Goal: Task Accomplishment & Management: Manage account settings

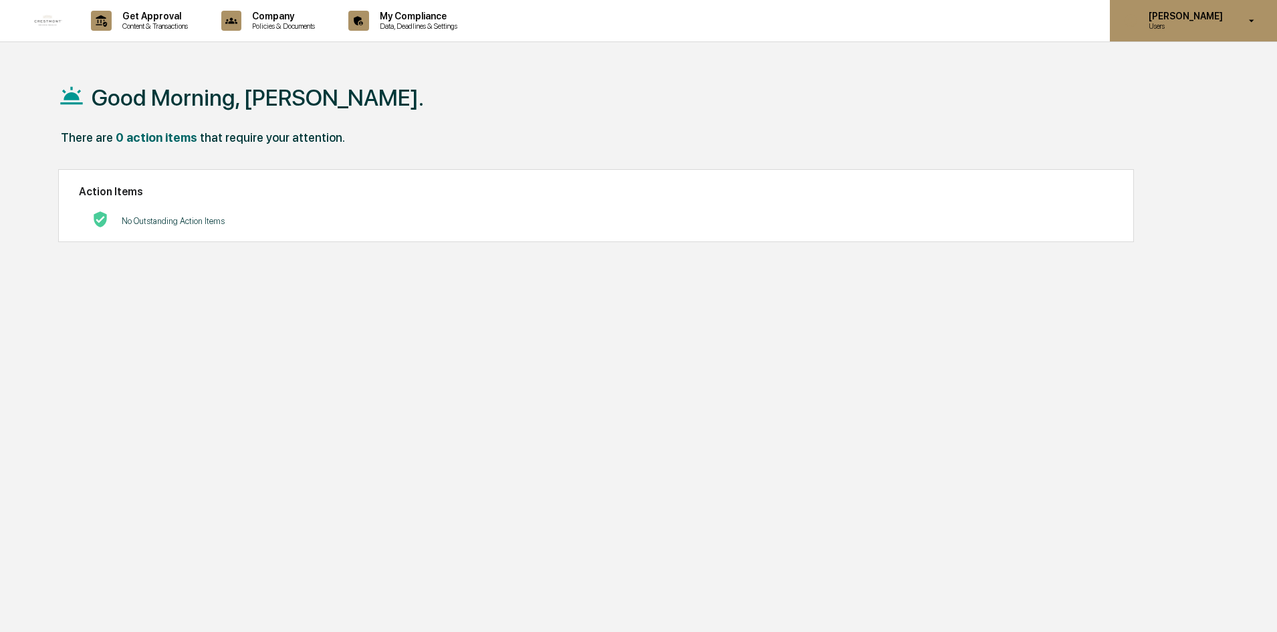
click at [1230, 27] on p "Users" at bounding box center [1184, 25] width 92 height 9
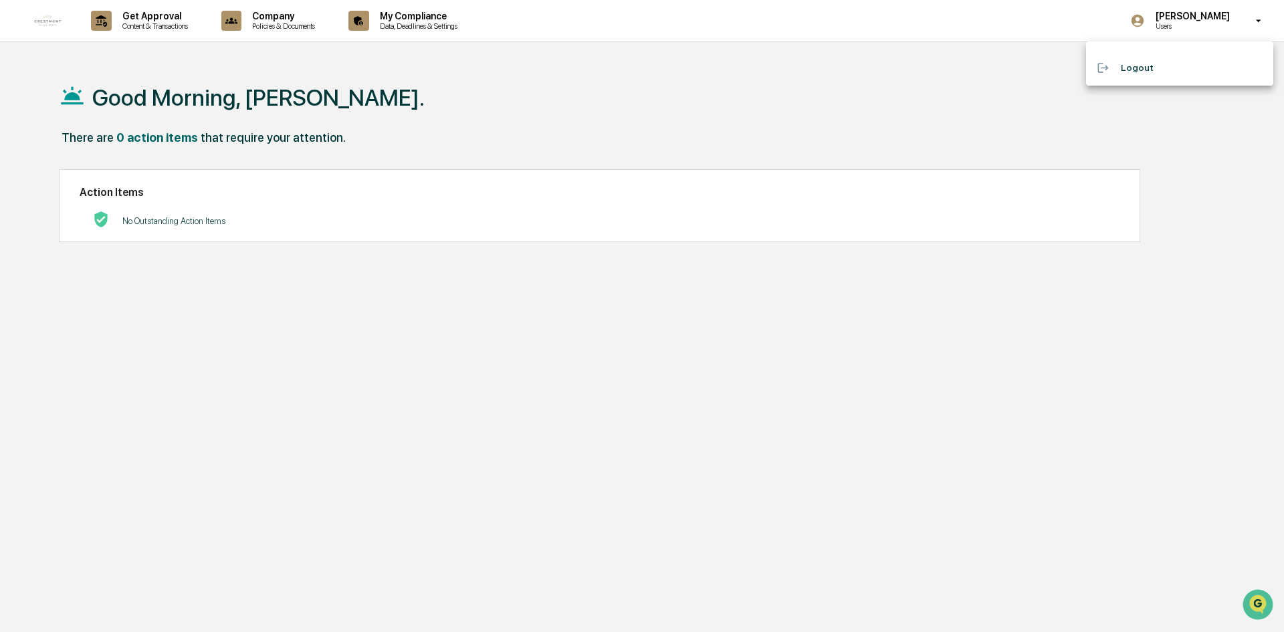
click at [713, 94] on div at bounding box center [642, 316] width 1284 height 632
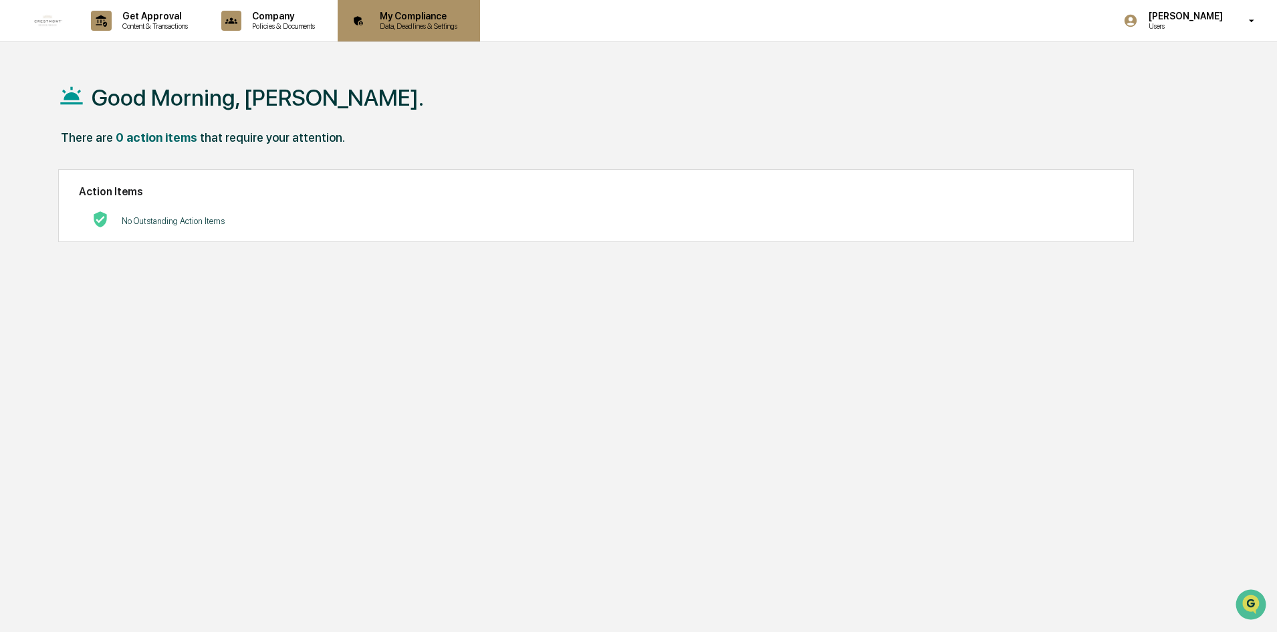
click at [427, 14] on p "My Compliance" at bounding box center [416, 16] width 95 height 11
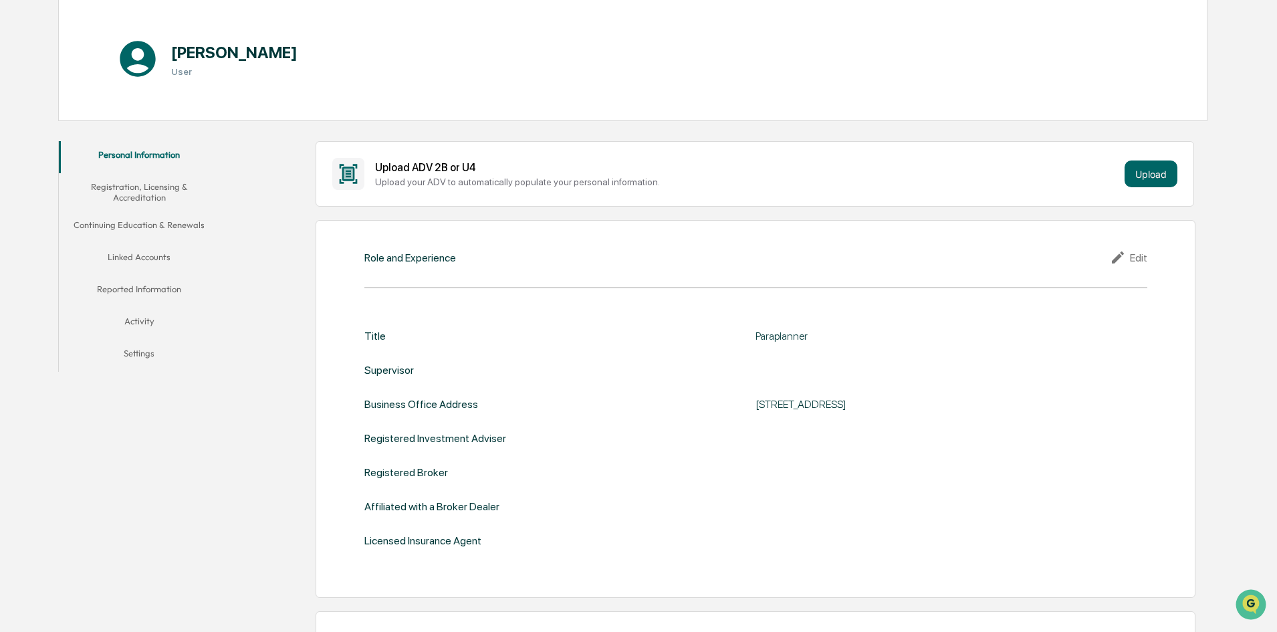
scroll to position [201, 0]
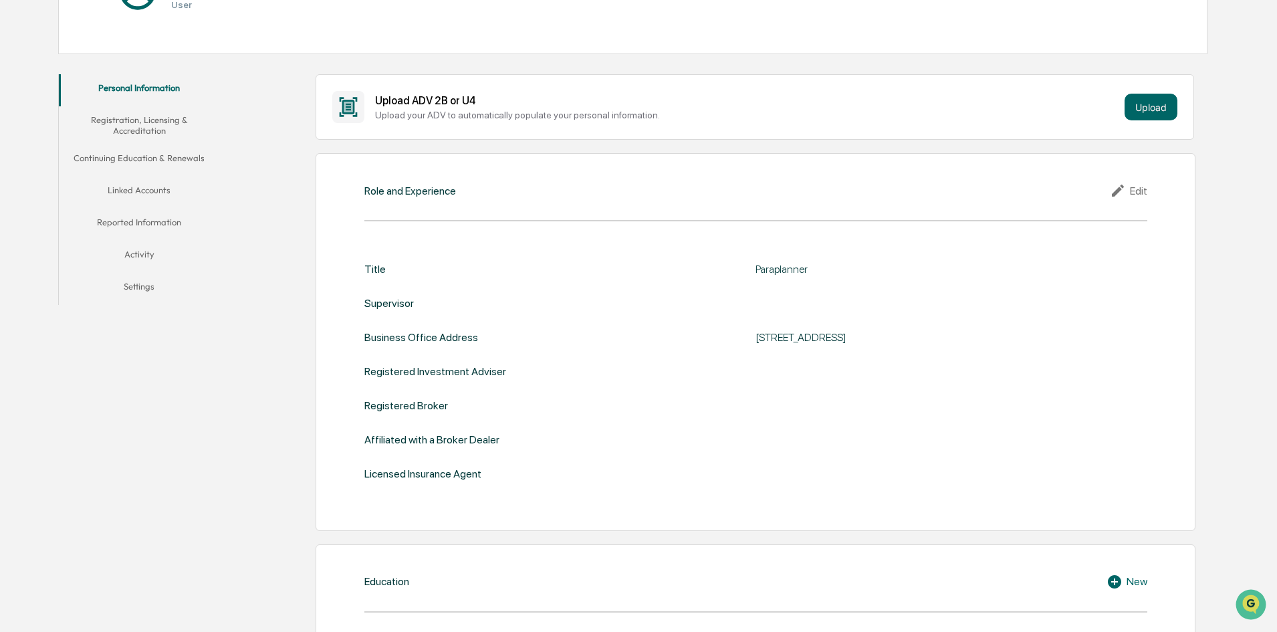
click at [1135, 181] on div "Role and Experience Edit Title Paraplanner Supervisor Business Office Address […" at bounding box center [756, 342] width 880 height 378
click at [1133, 185] on div "Edit" at bounding box center [1128, 191] width 37 height 16
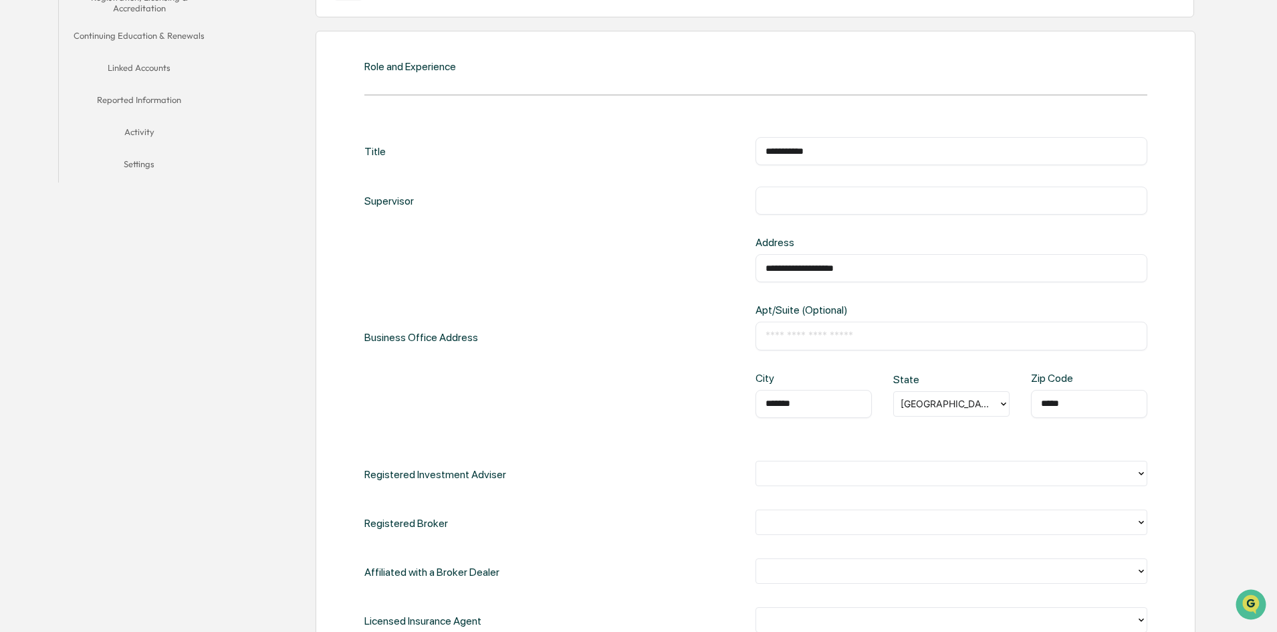
scroll to position [334, 0]
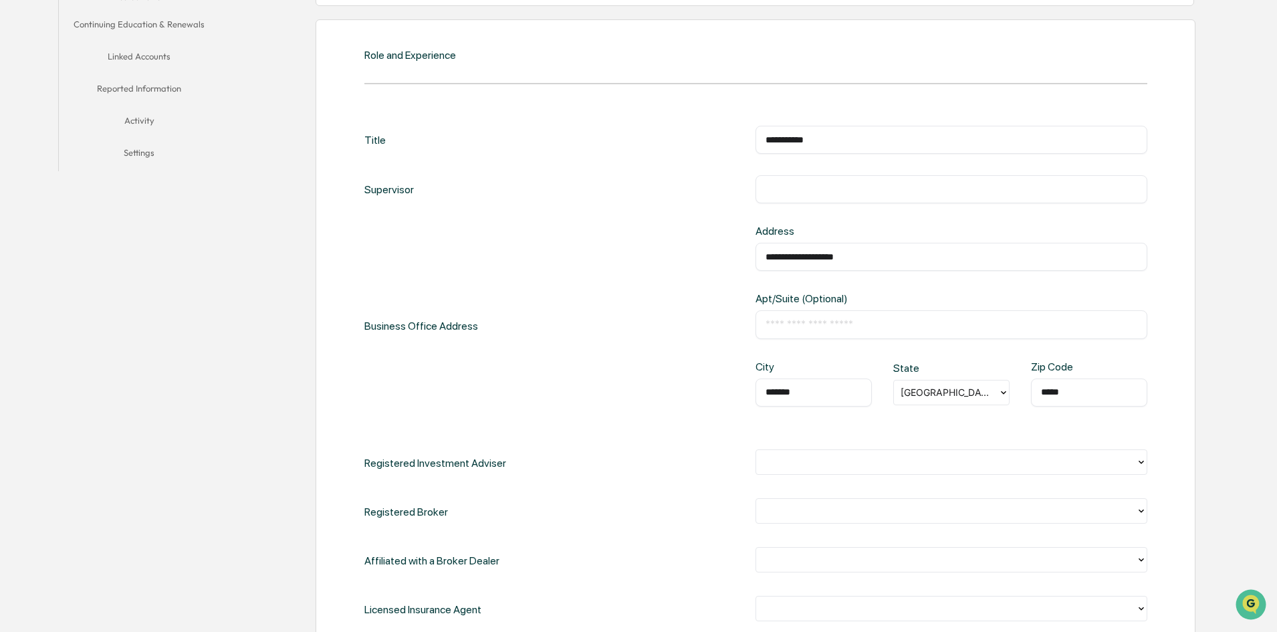
click at [787, 191] on input "text" at bounding box center [952, 189] width 372 height 13
click at [787, 191] on input "***" at bounding box center [952, 189] width 372 height 13
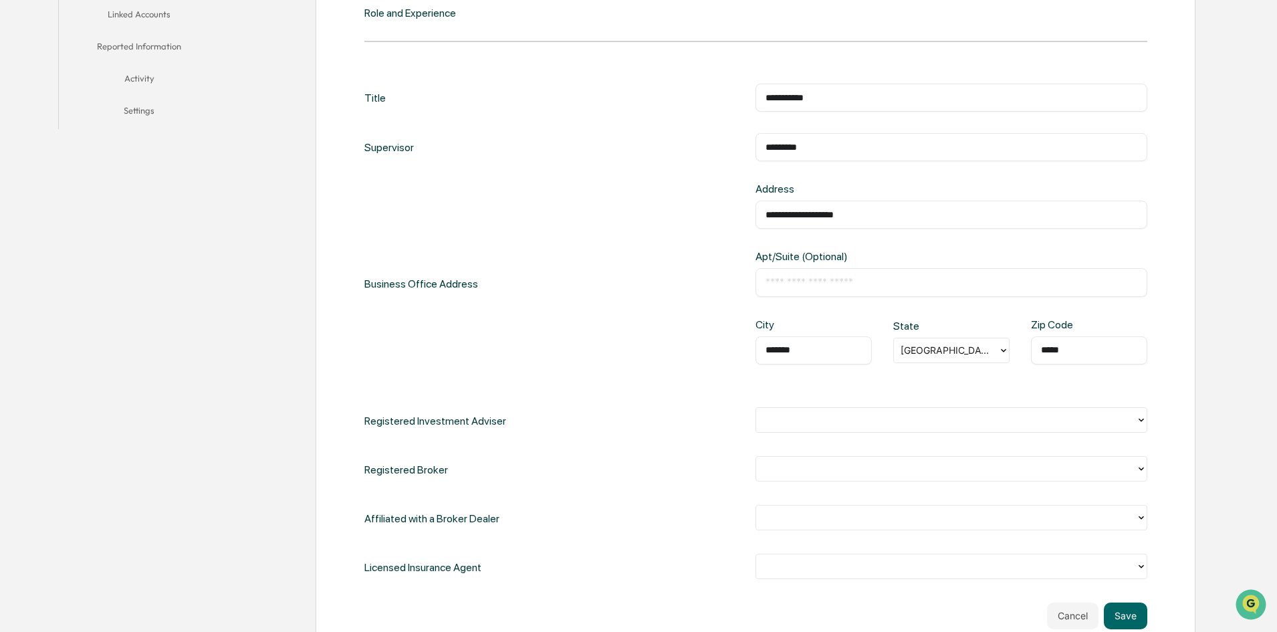
scroll to position [468, 0]
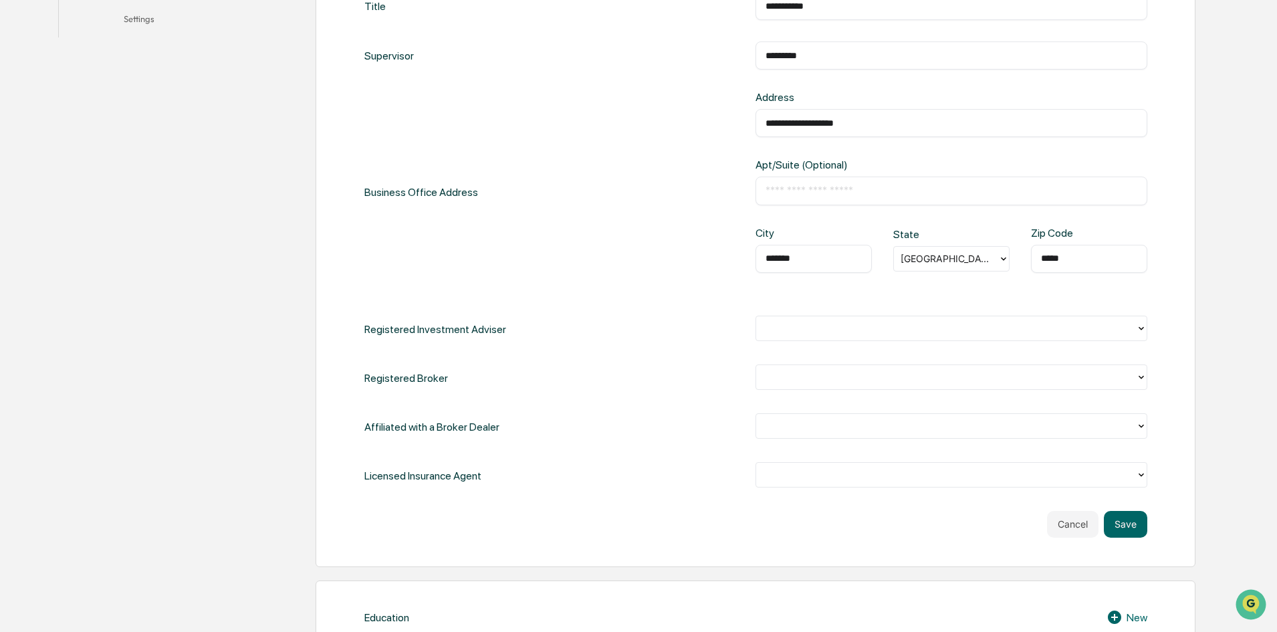
type input "*********"
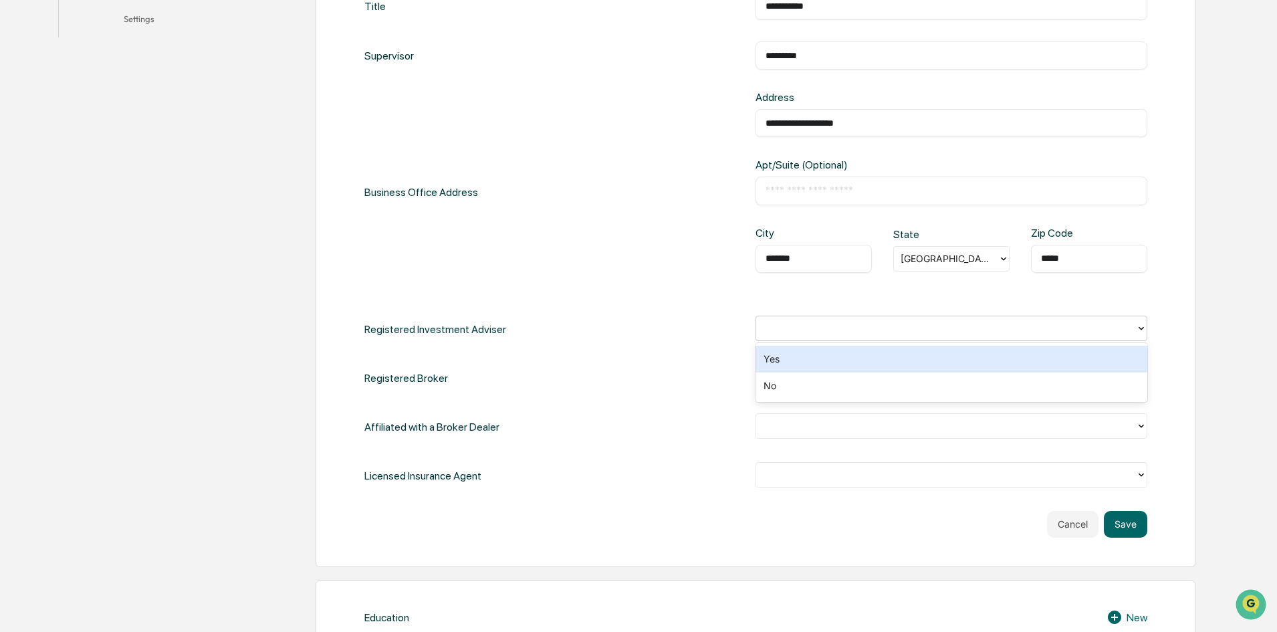
click at [867, 328] on div at bounding box center [946, 327] width 366 height 15
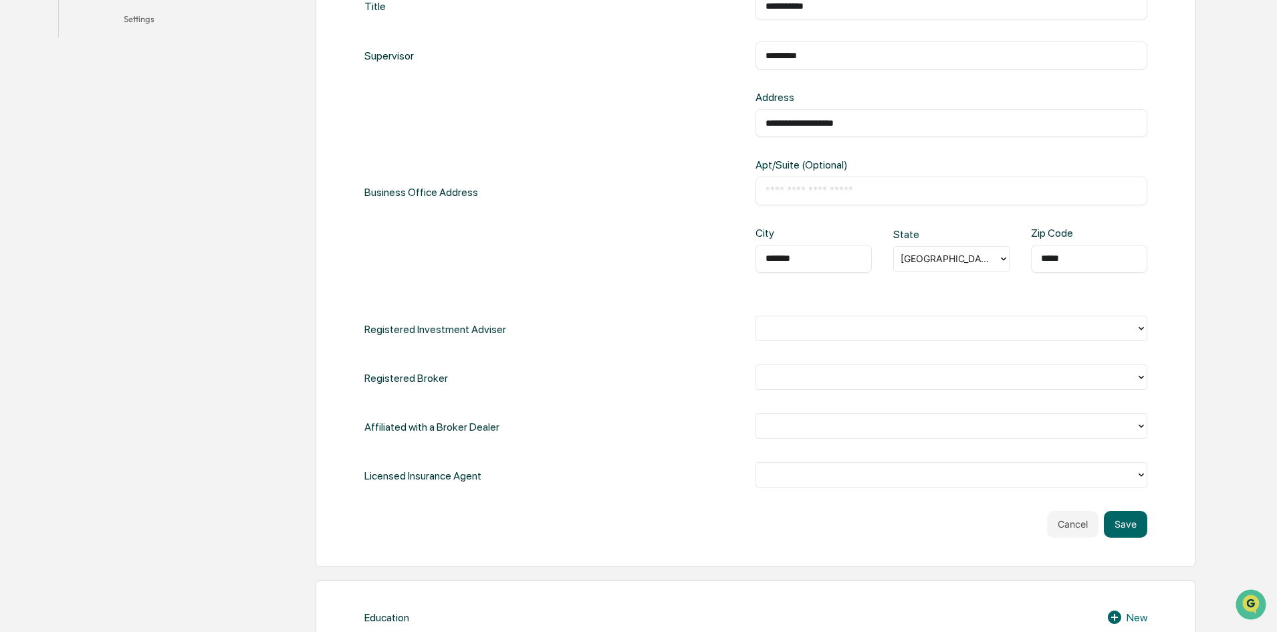
click at [623, 300] on div "**********" at bounding box center [755, 240] width 783 height 497
click at [860, 332] on div at bounding box center [946, 327] width 366 height 15
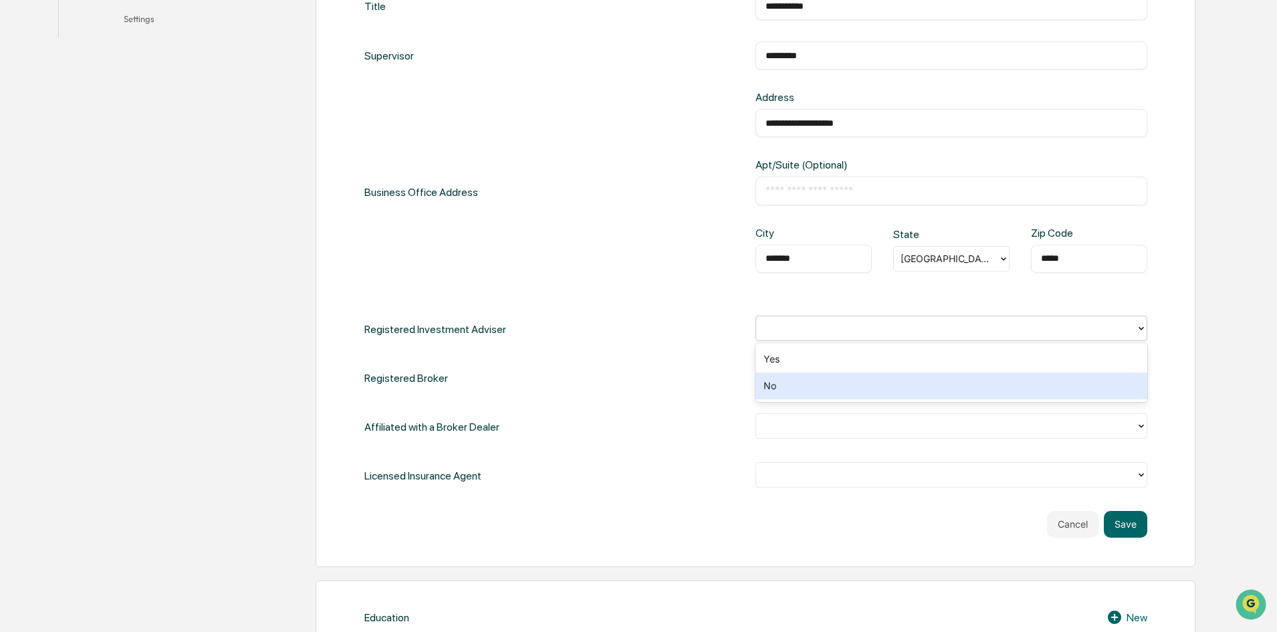
click at [858, 380] on div "No" at bounding box center [952, 385] width 392 height 27
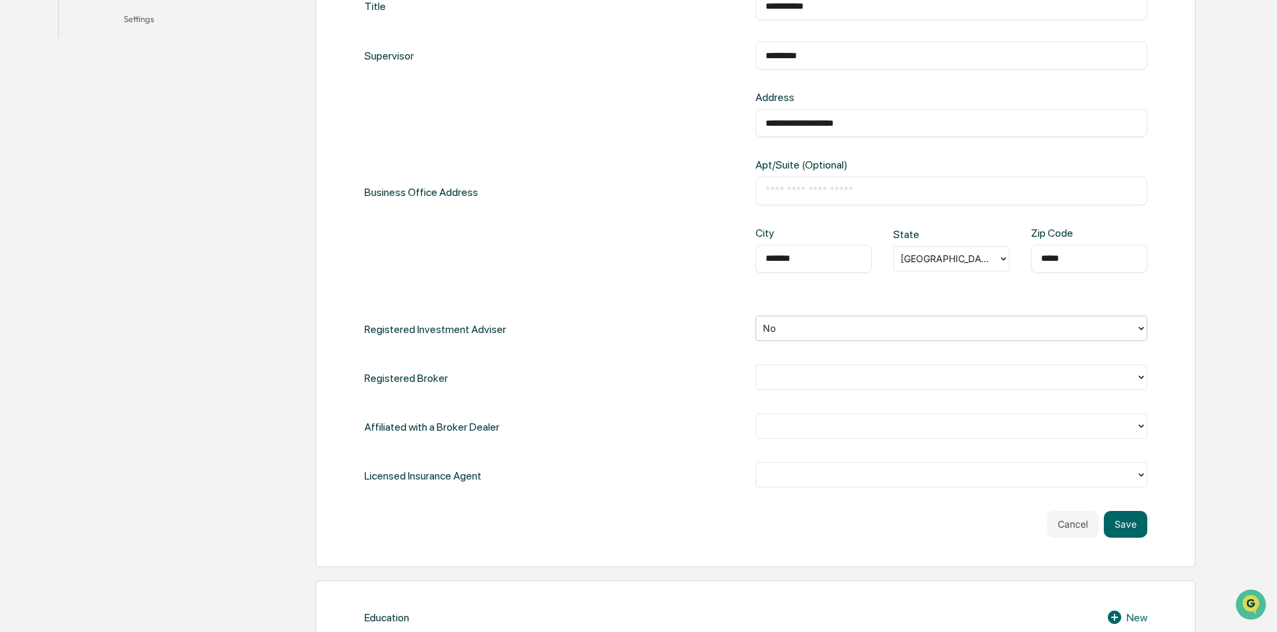
click at [858, 373] on div at bounding box center [946, 376] width 366 height 15
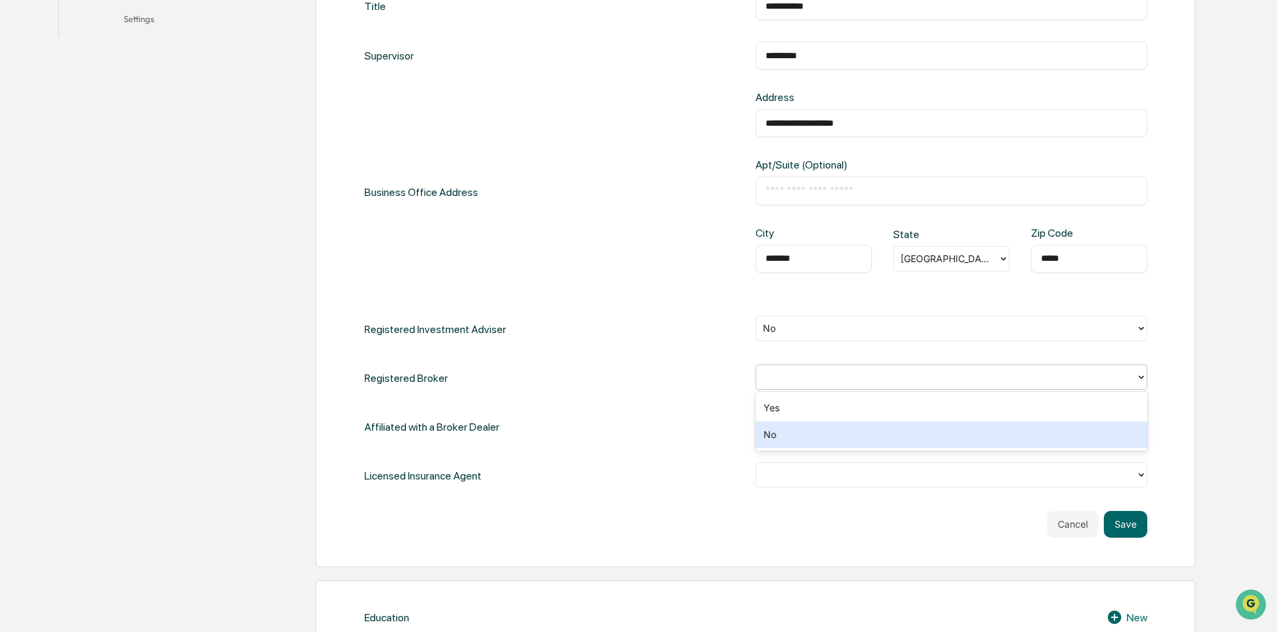
click at [866, 434] on div "No" at bounding box center [952, 434] width 392 height 27
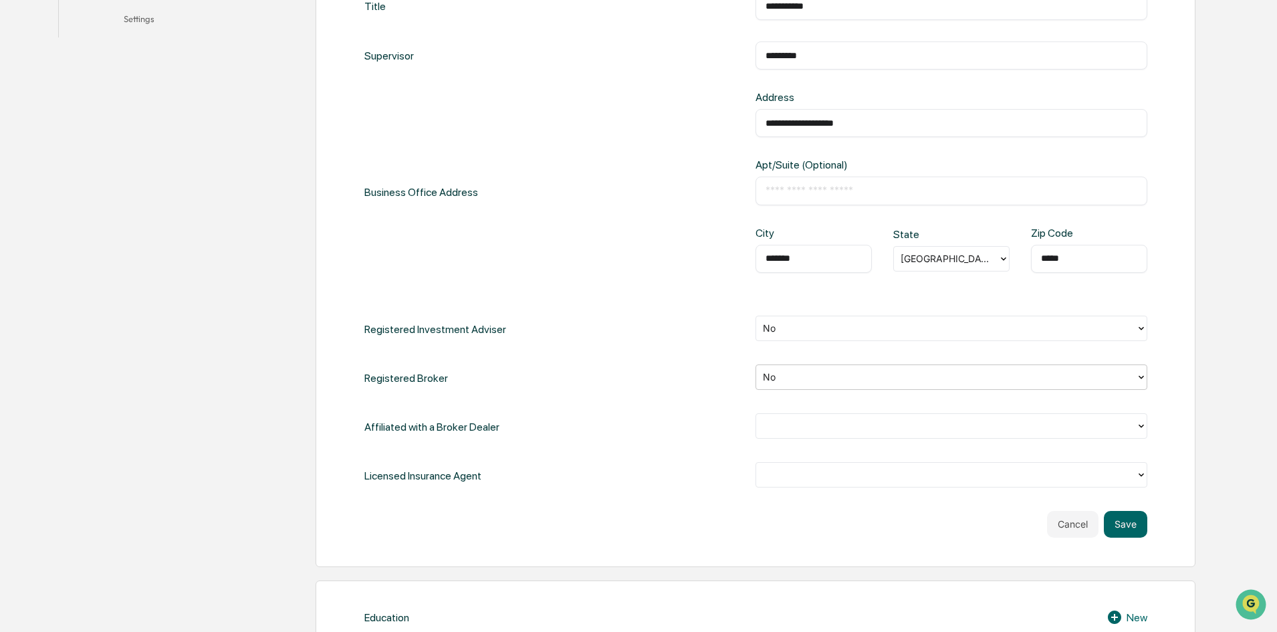
drag, startPoint x: 848, startPoint y: 465, endPoint x: 854, endPoint y: 473, distance: 10.6
click at [854, 472] on div at bounding box center [946, 474] width 380 height 21
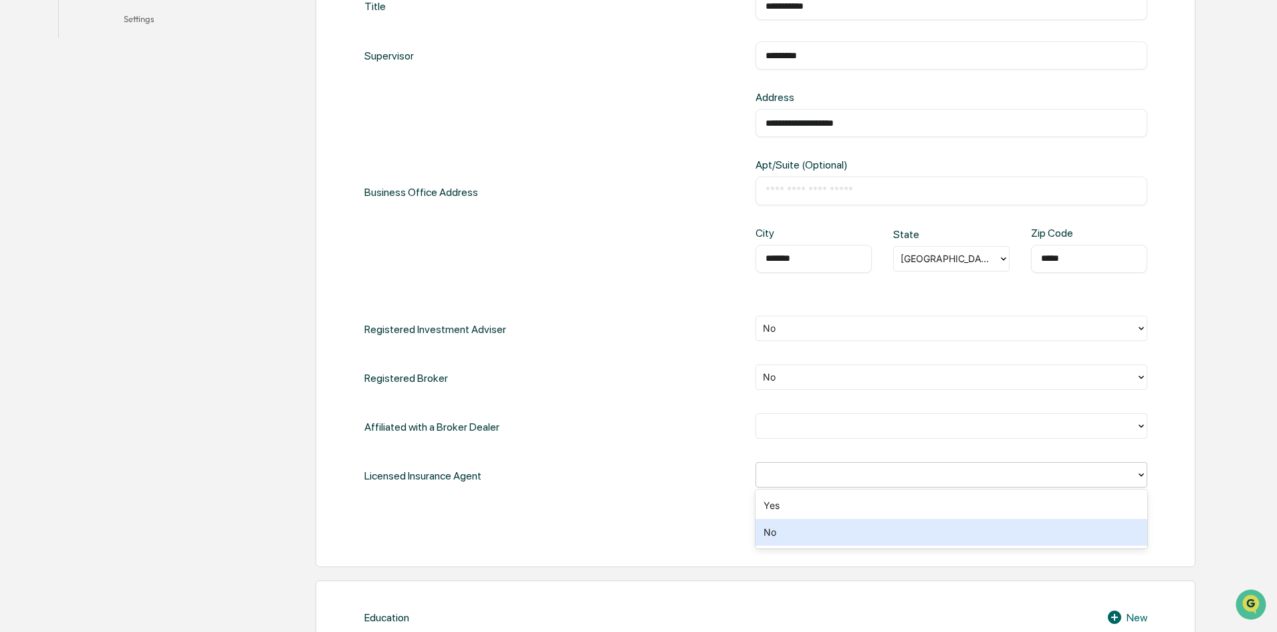
click at [873, 540] on div "No" at bounding box center [952, 532] width 392 height 27
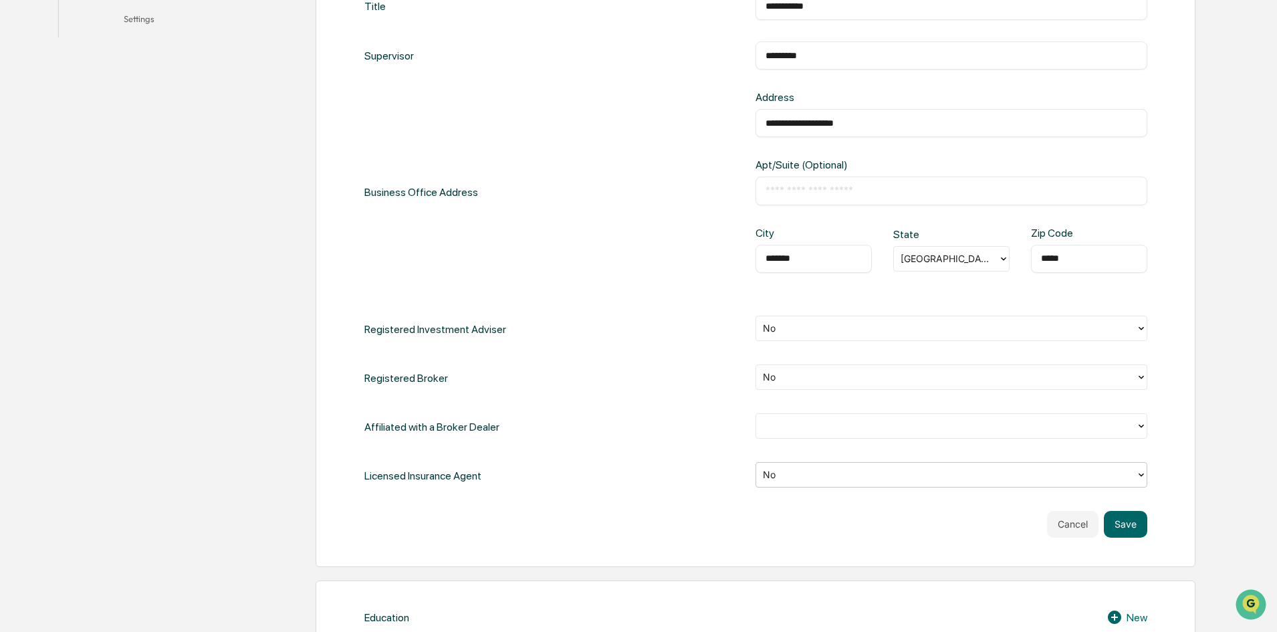
click at [831, 431] on div at bounding box center [946, 425] width 366 height 15
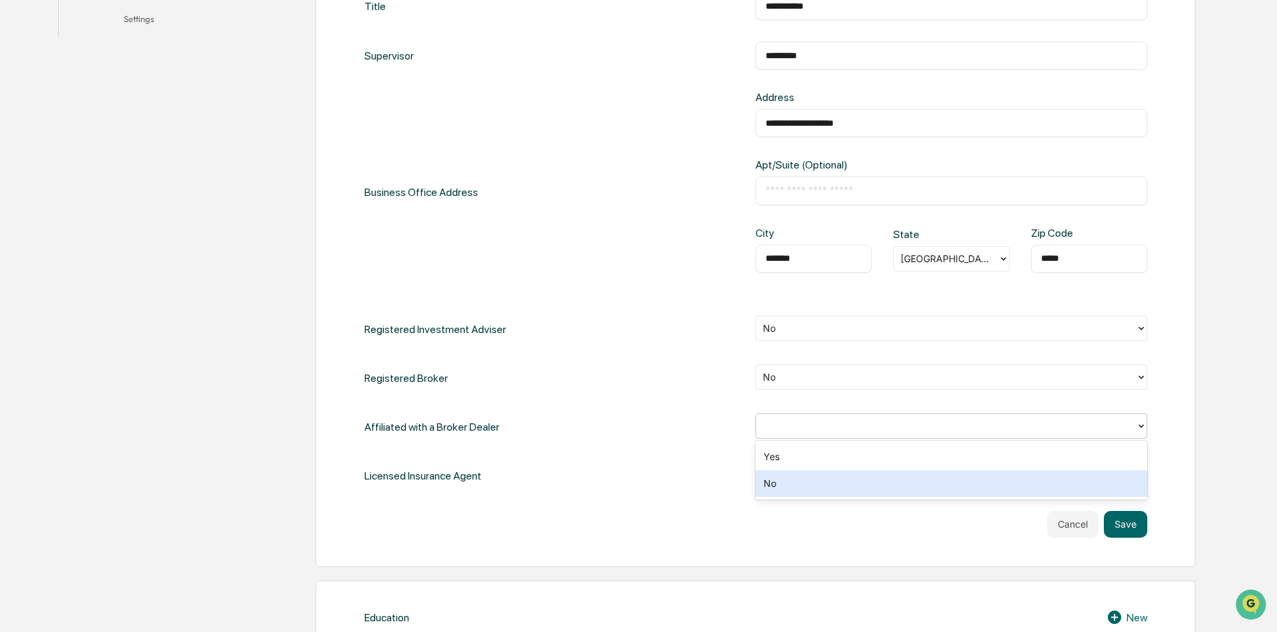
click at [848, 485] on div "No" at bounding box center [952, 483] width 392 height 27
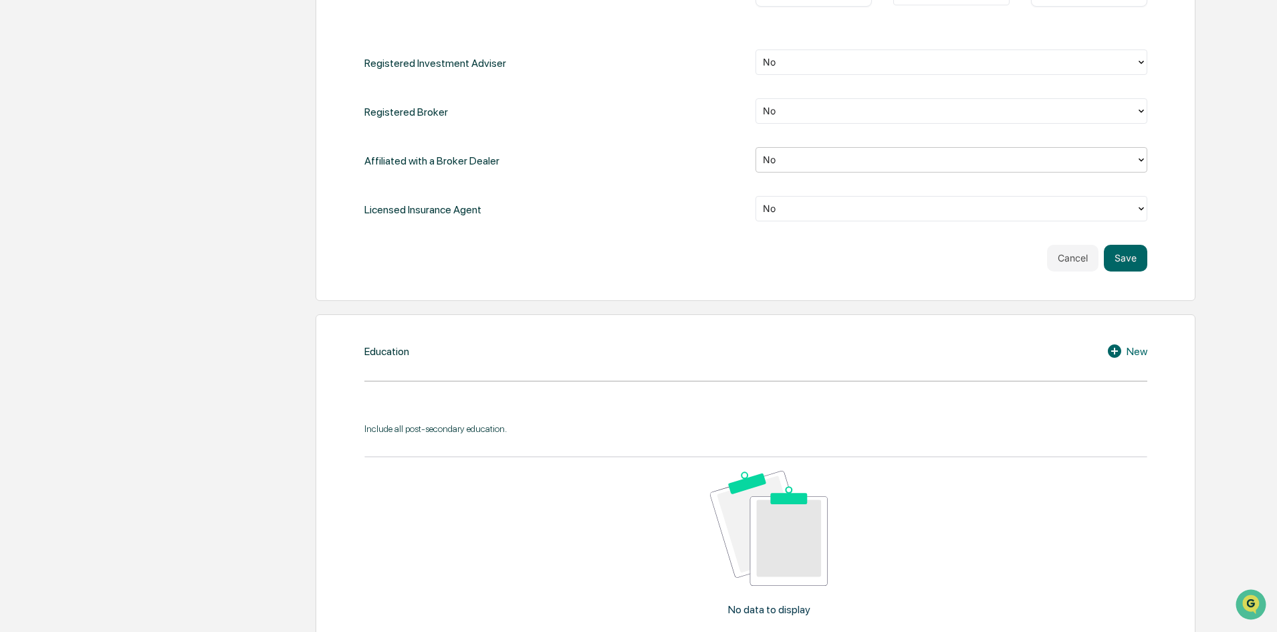
scroll to position [735, 0]
click at [1133, 257] on button "Save" at bounding box center [1125, 256] width 43 height 27
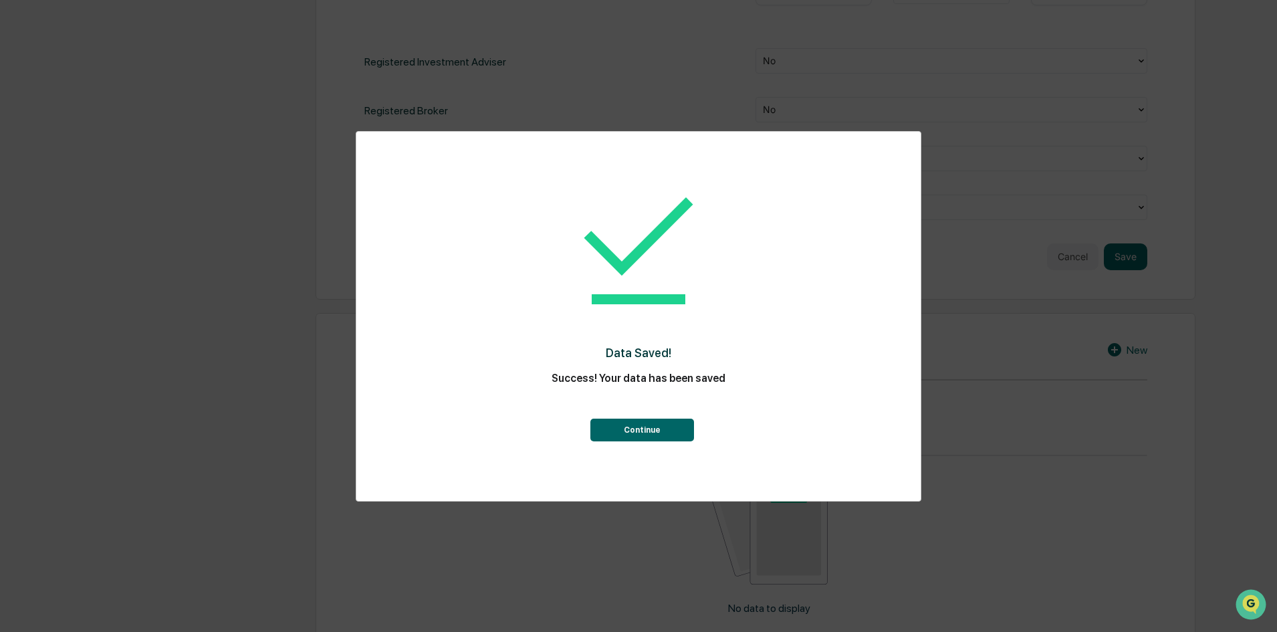
click at [647, 436] on button "Continue" at bounding box center [642, 430] width 104 height 23
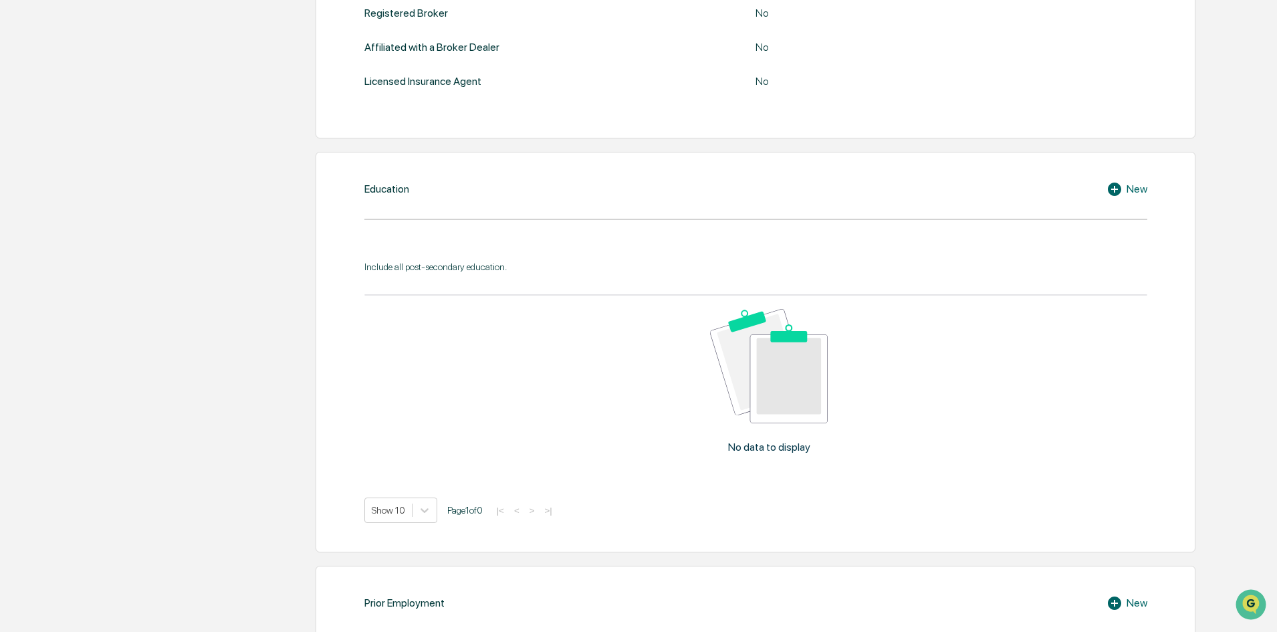
scroll to position [574, 0]
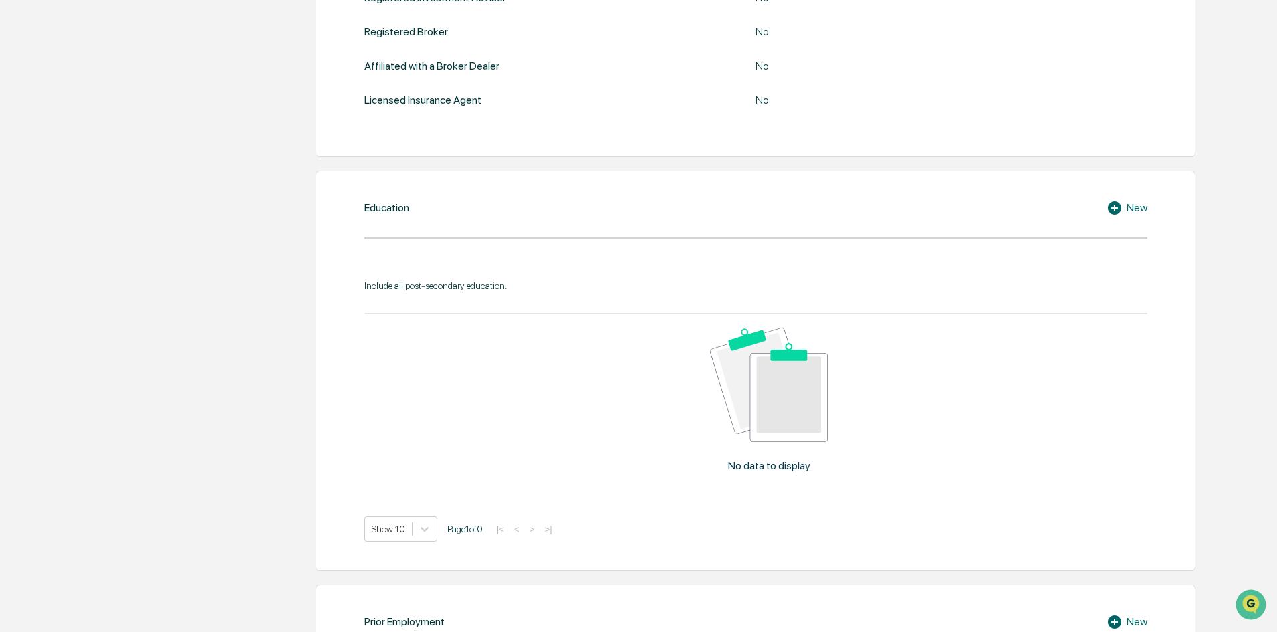
click at [1107, 207] on icon at bounding box center [1117, 208] width 20 height 16
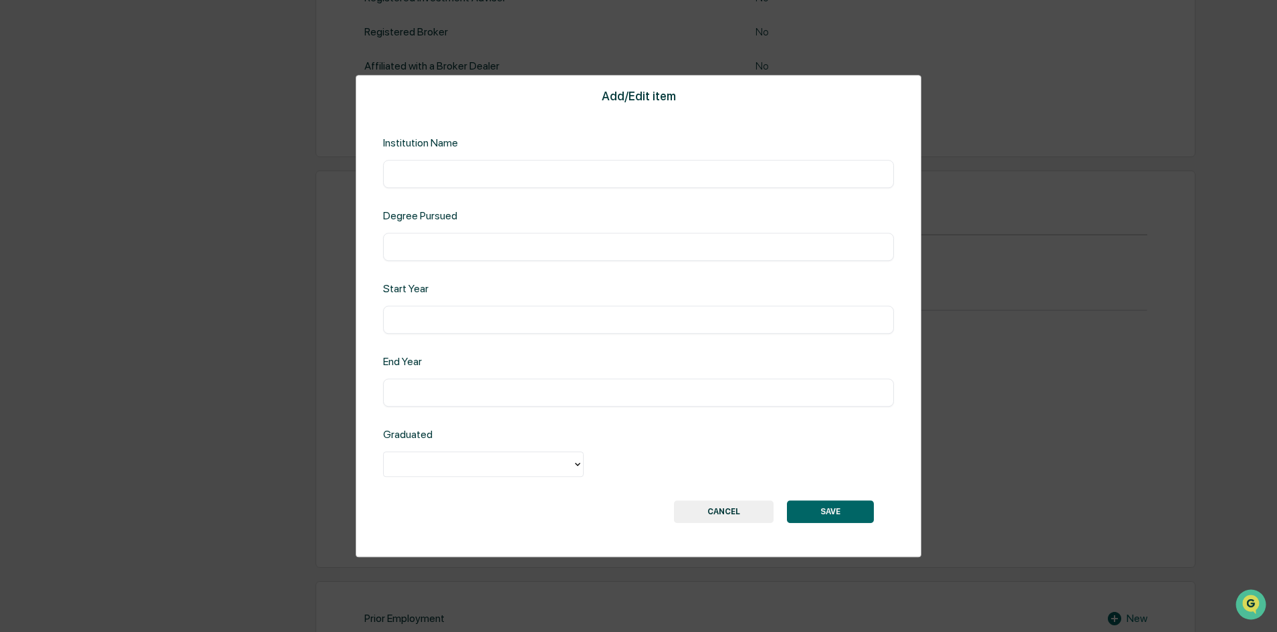
click at [412, 172] on input "text" at bounding box center [638, 173] width 491 height 13
type input "**********"
type input "*"
click at [485, 473] on div at bounding box center [478, 464] width 189 height 21
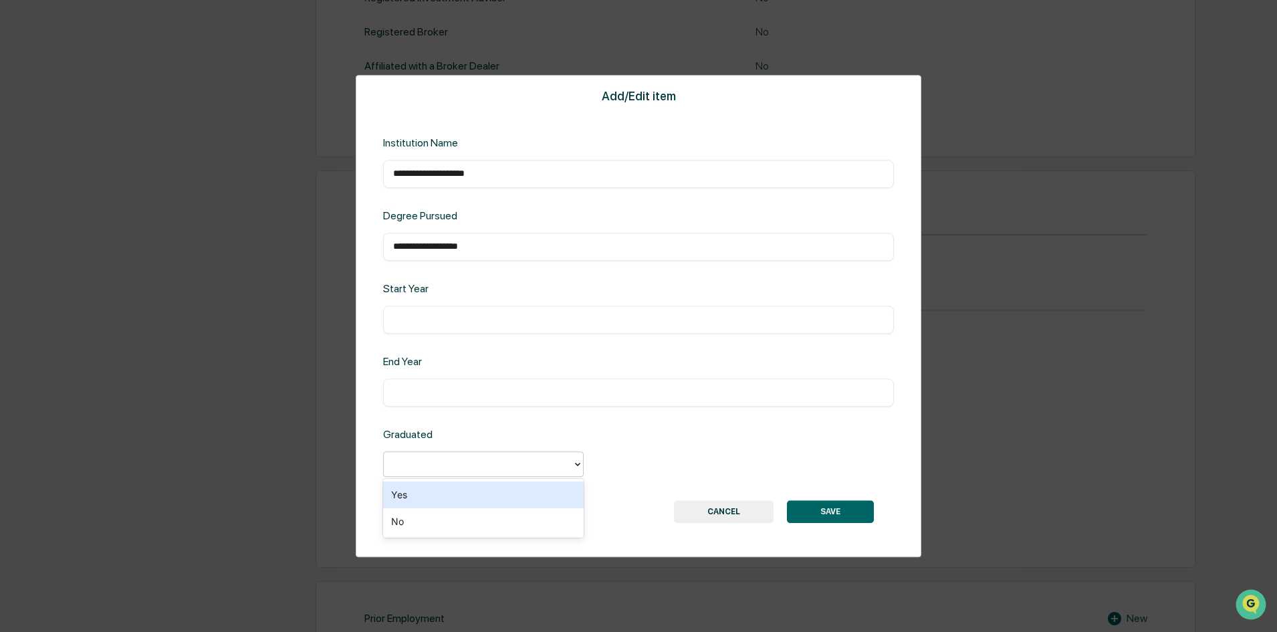
click at [470, 493] on div "Yes" at bounding box center [483, 494] width 201 height 27
click at [459, 398] on input "text" at bounding box center [638, 392] width 491 height 13
click at [391, 396] on div "**** ​" at bounding box center [638, 392] width 511 height 28
click at [394, 390] on input "****" at bounding box center [638, 392] width 491 height 13
type input "********"
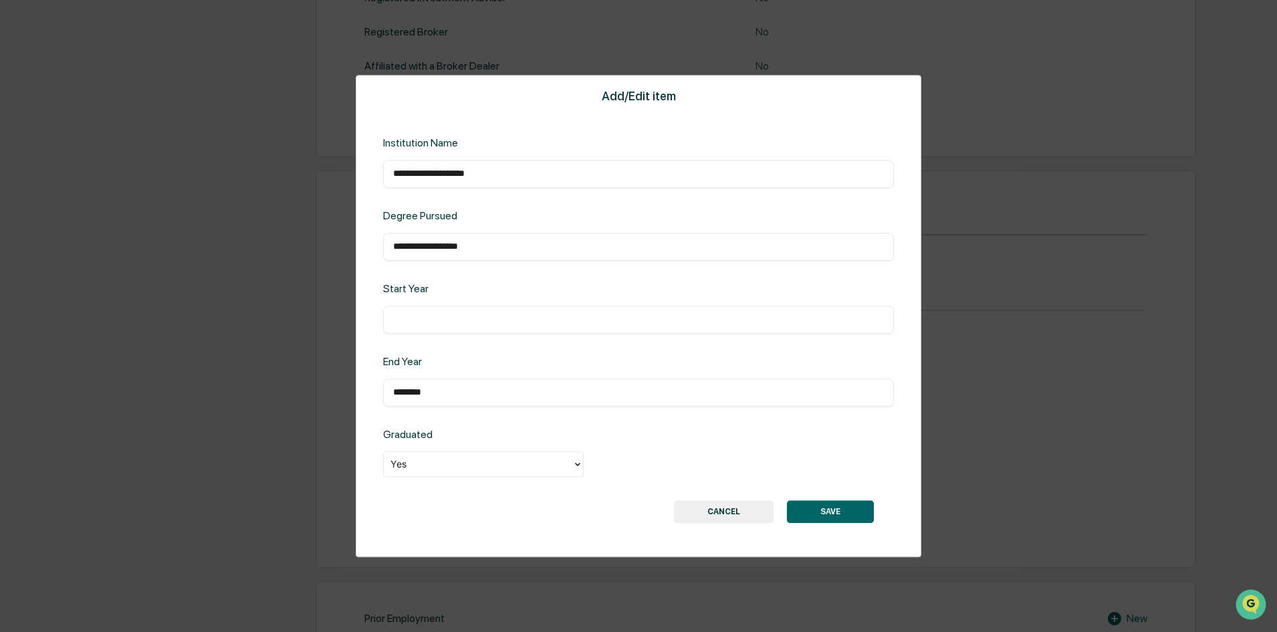
click at [848, 517] on button "SAVE" at bounding box center [830, 511] width 87 height 23
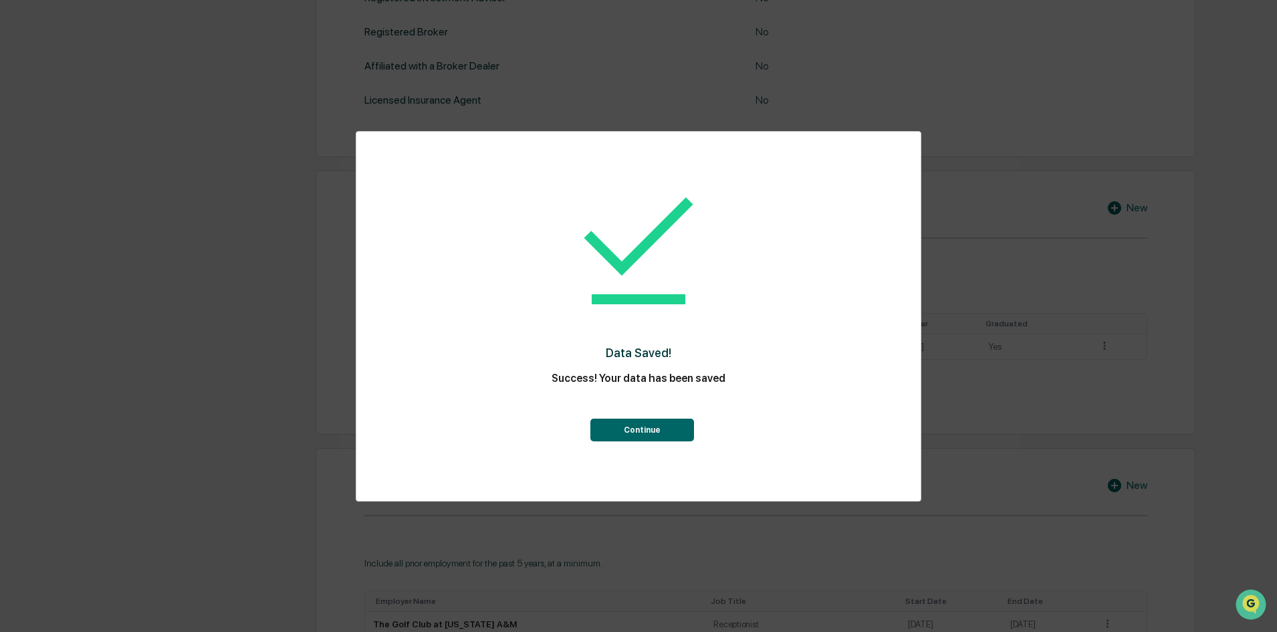
click at [673, 435] on button "Continue" at bounding box center [642, 430] width 104 height 23
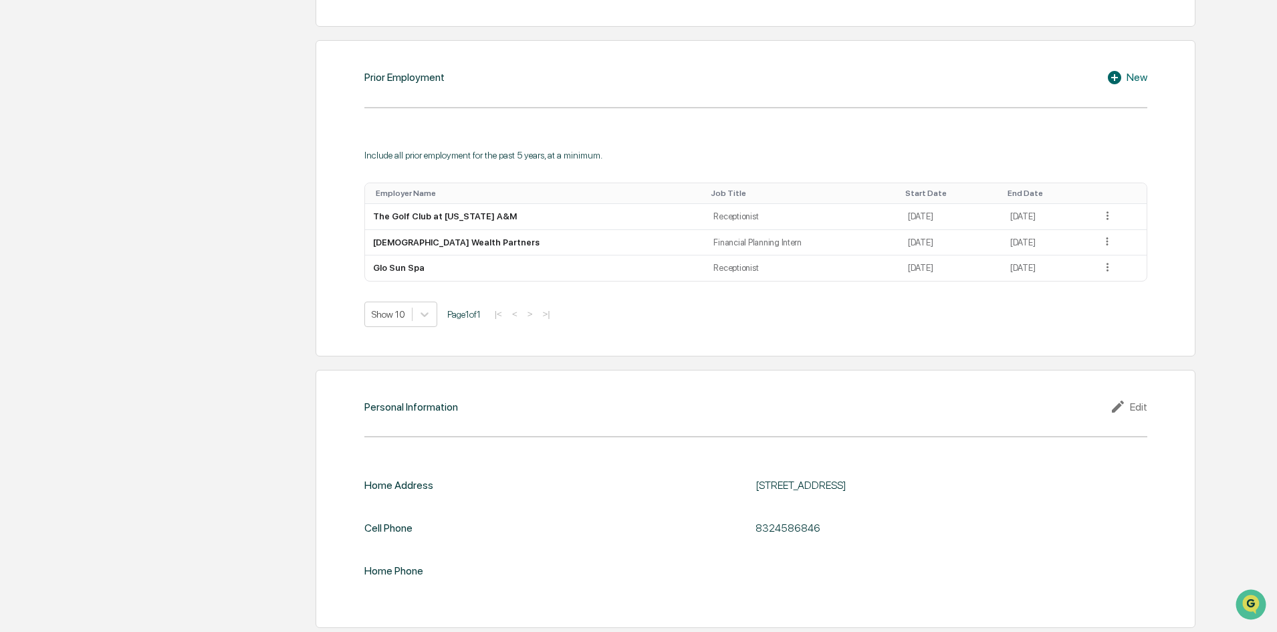
scroll to position [985, 0]
click at [1103, 235] on icon at bounding box center [1107, 239] width 13 height 13
click at [1091, 251] on div "Edit" at bounding box center [1091, 257] width 43 height 21
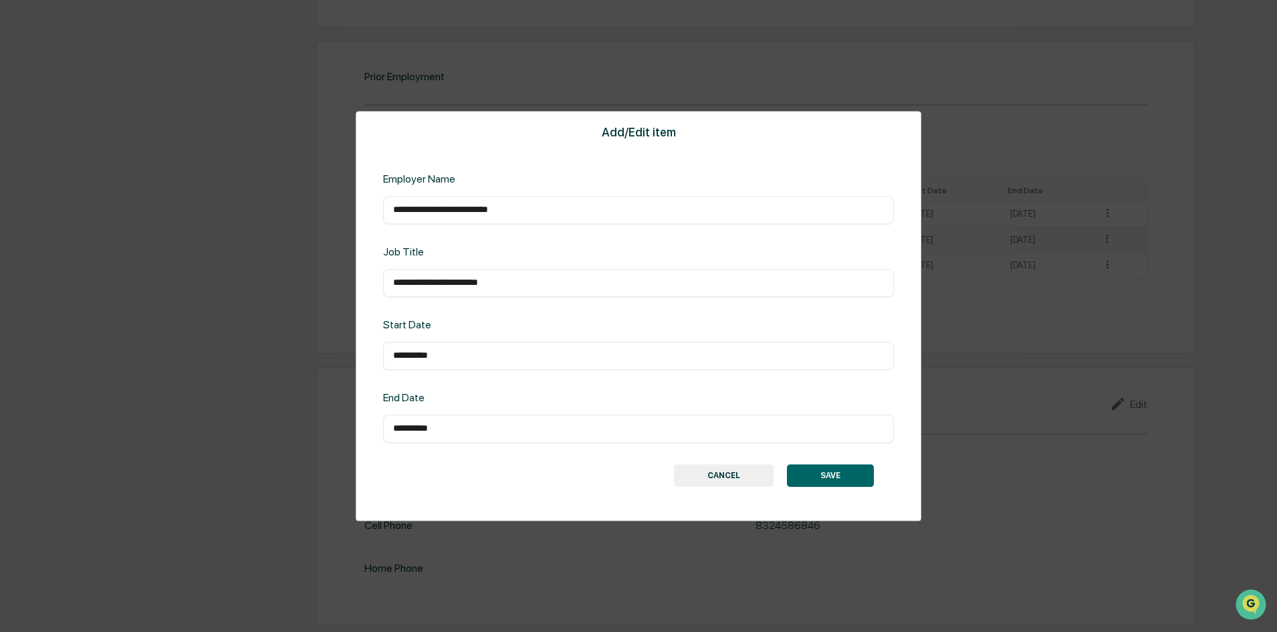
scroll to position [981, 0]
click at [583, 205] on input "**********" at bounding box center [638, 209] width 491 height 13
type input "**********"
click at [854, 473] on button "SAVE" at bounding box center [830, 475] width 87 height 23
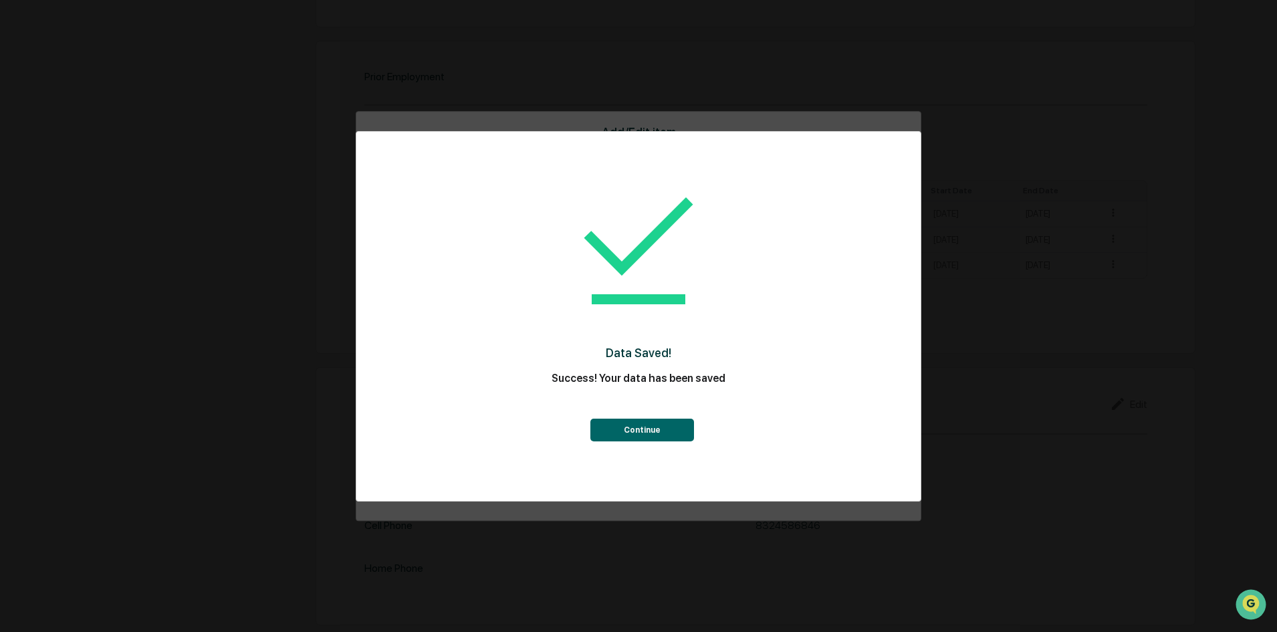
click at [641, 429] on button "Continue" at bounding box center [642, 430] width 104 height 23
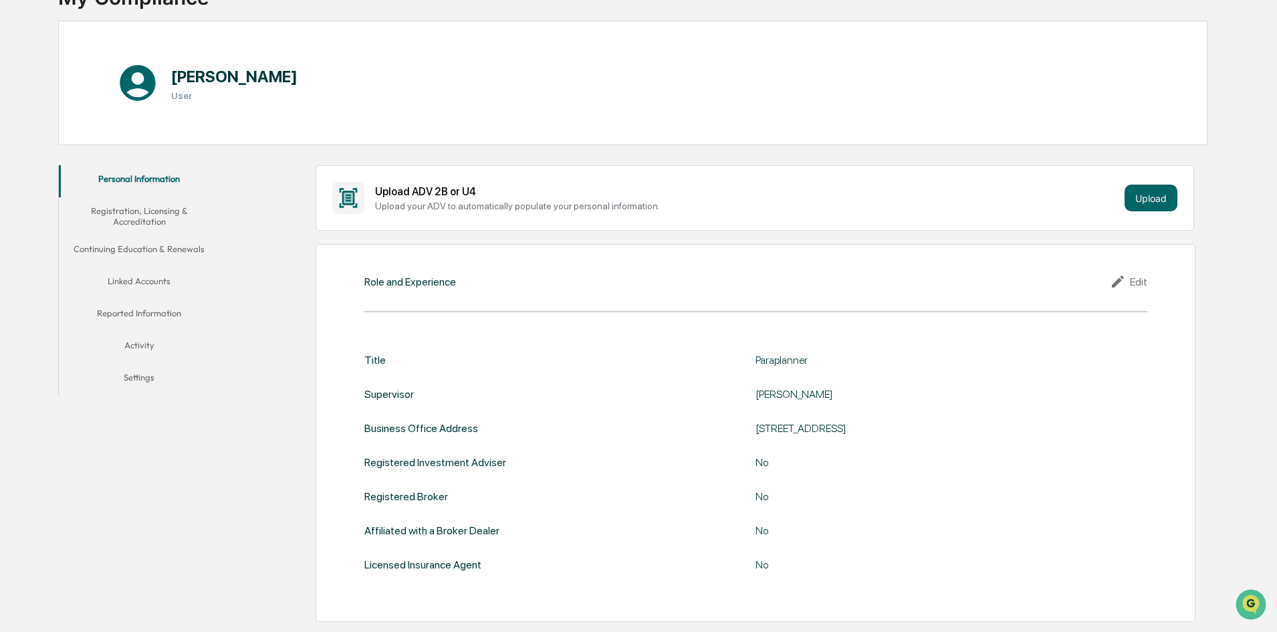
scroll to position [0, 0]
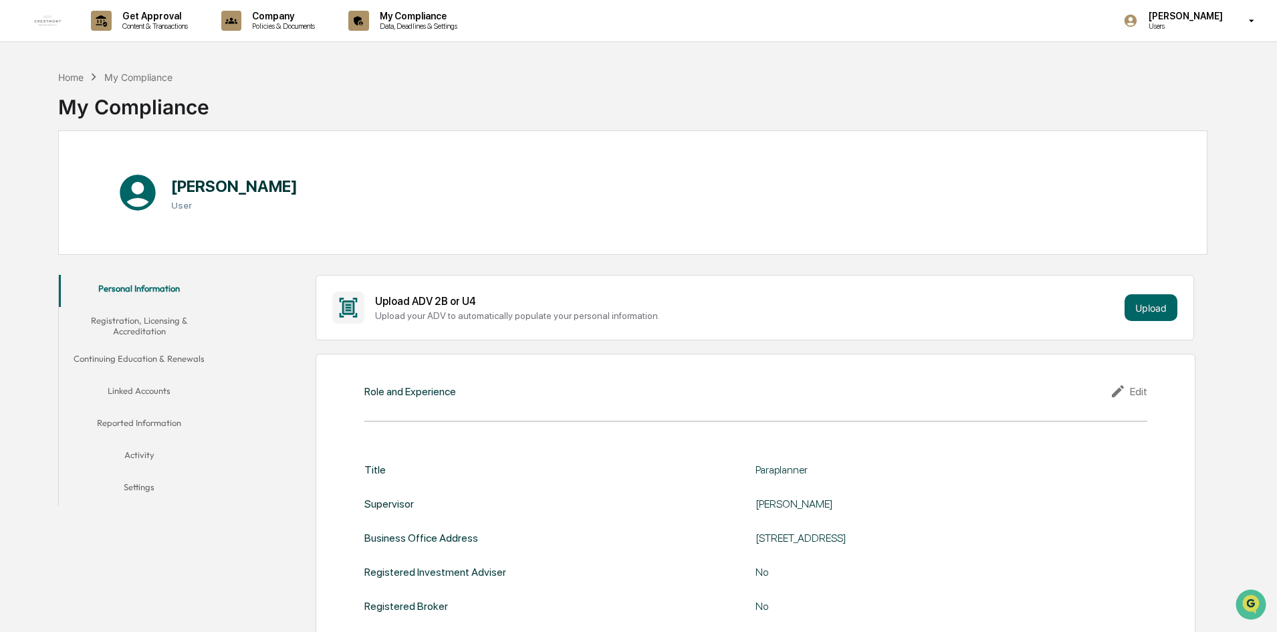
click at [141, 328] on button "Registration, Licensing & Accreditation" at bounding box center [139, 326] width 160 height 38
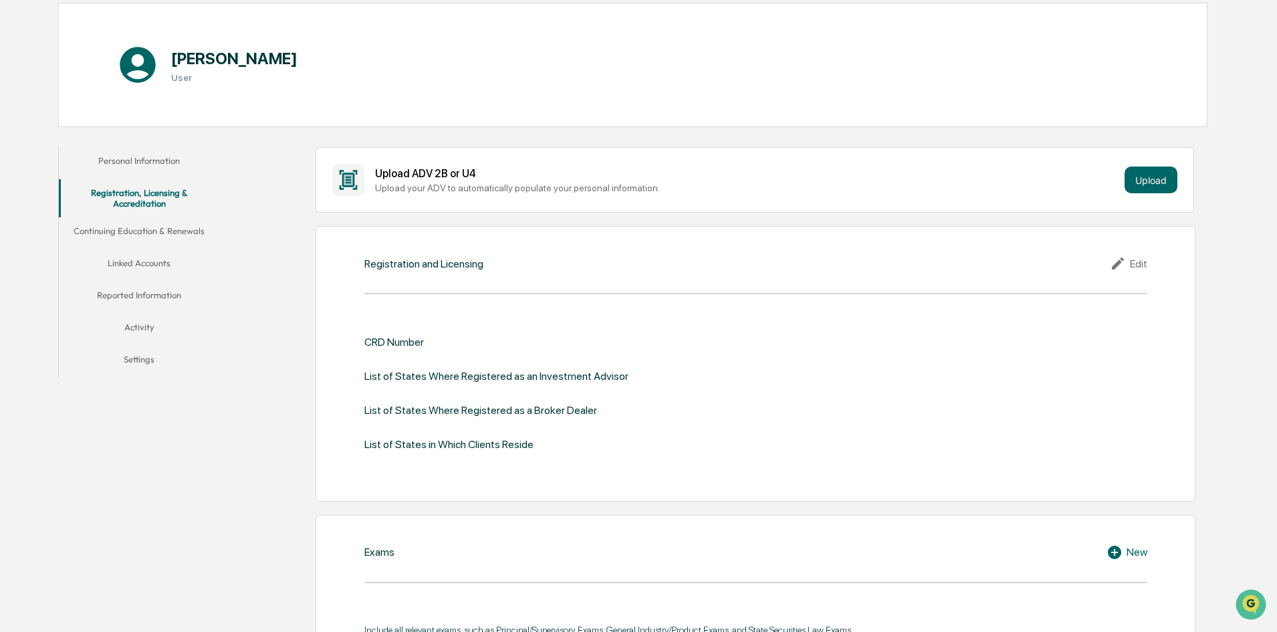
scroll to position [134, 0]
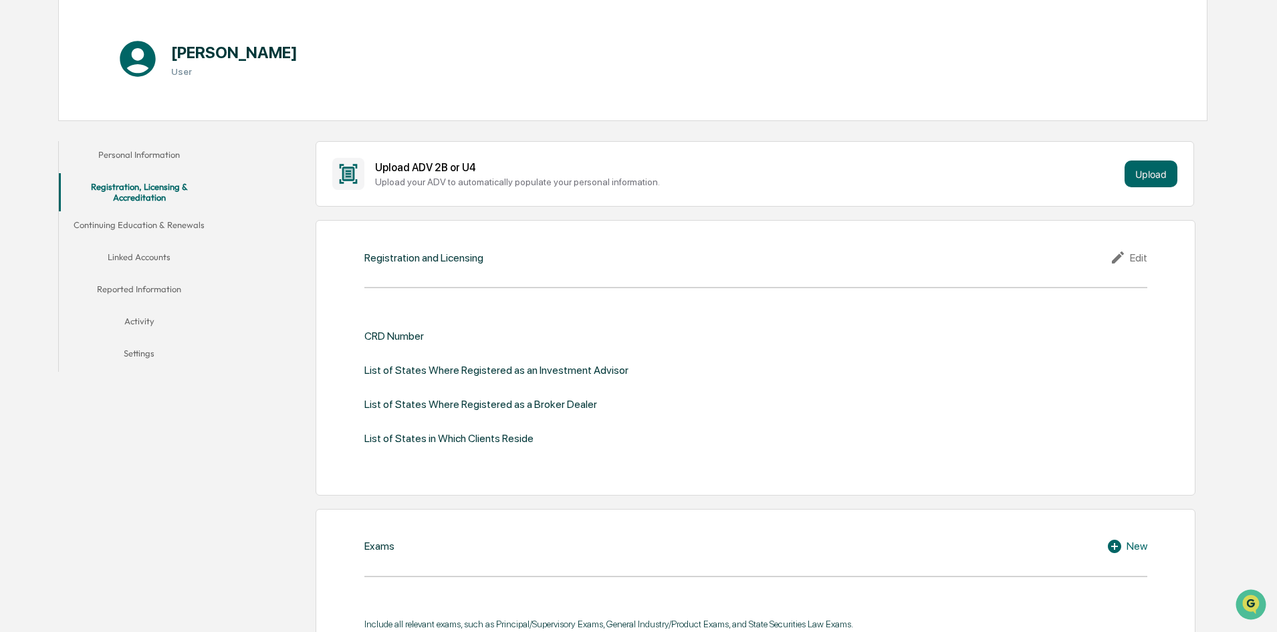
click at [1131, 254] on div "Edit" at bounding box center [1128, 257] width 37 height 16
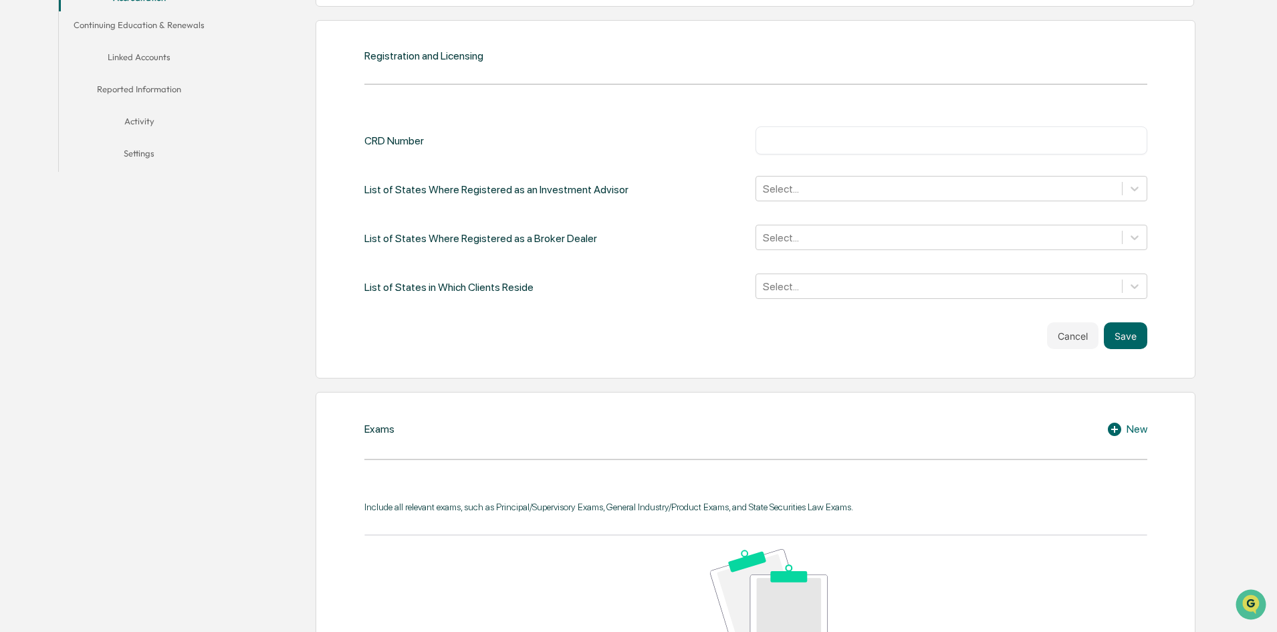
scroll to position [334, 0]
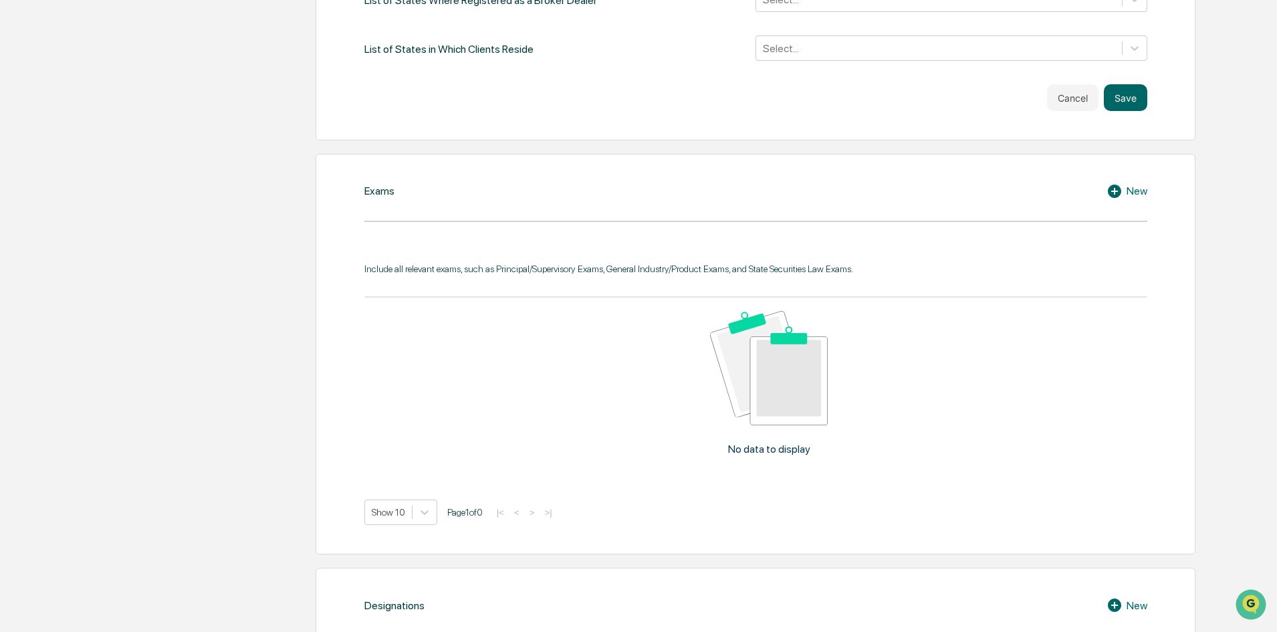
scroll to position [170, 0]
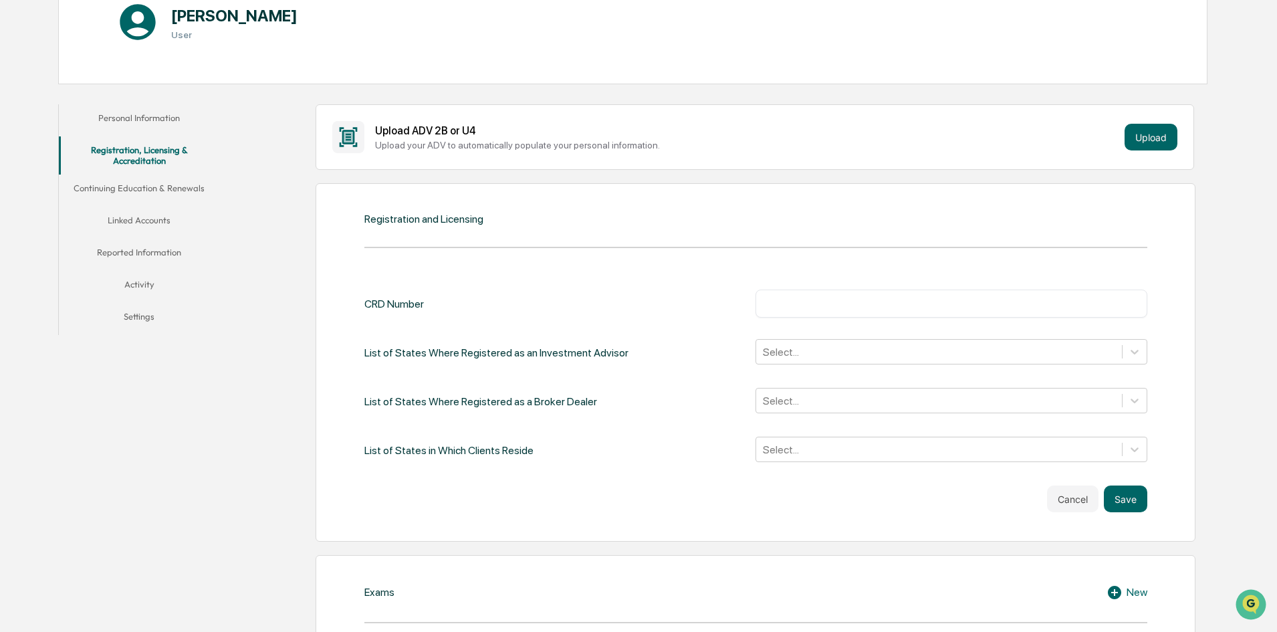
click at [132, 189] on button "Continuing Education & Renewals" at bounding box center [139, 191] width 160 height 32
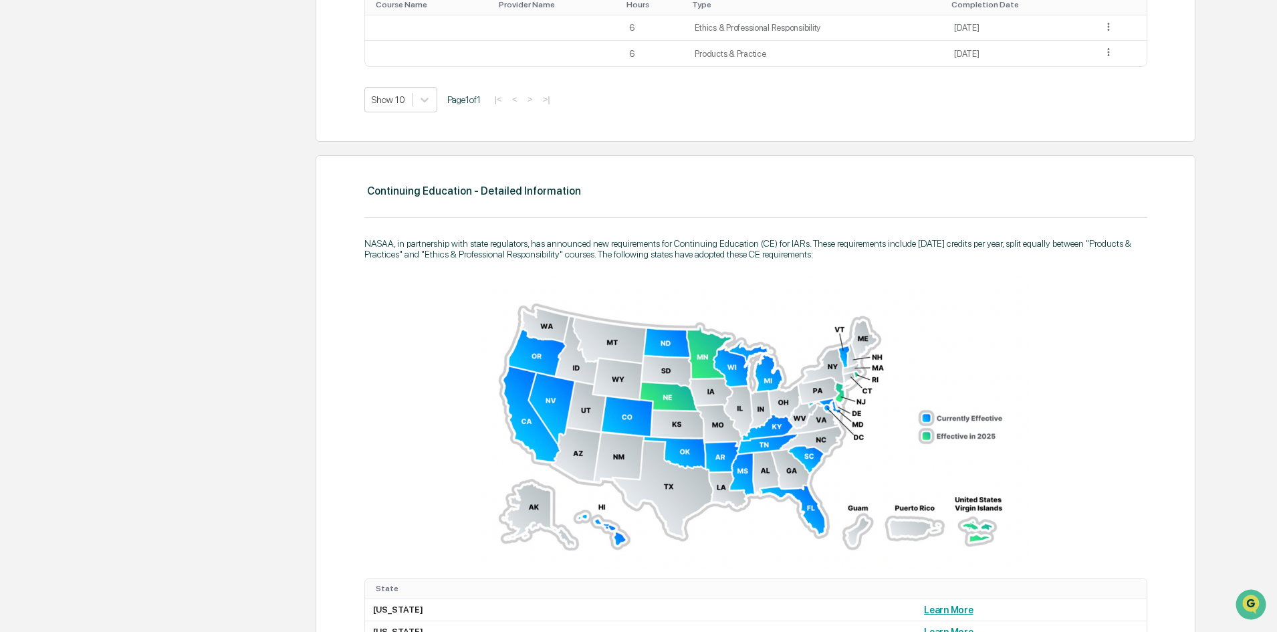
scroll to position [420, 0]
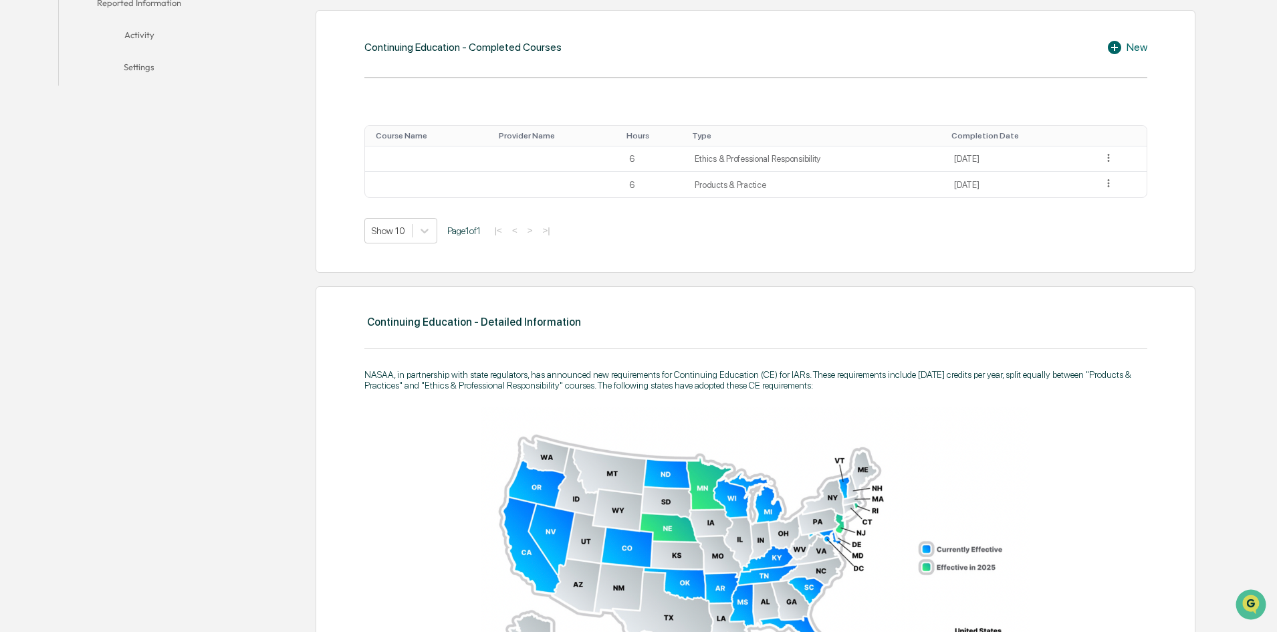
click at [1144, 45] on div "New" at bounding box center [1127, 47] width 41 height 16
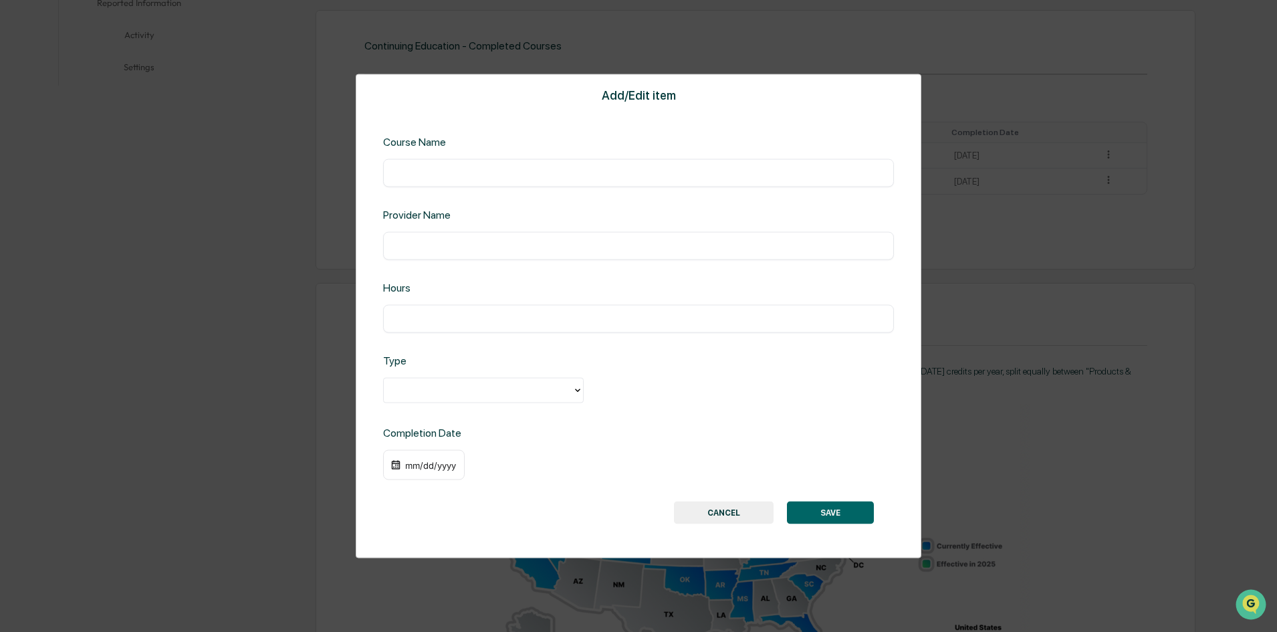
click at [697, 503] on button "CANCEL" at bounding box center [724, 512] width 100 height 23
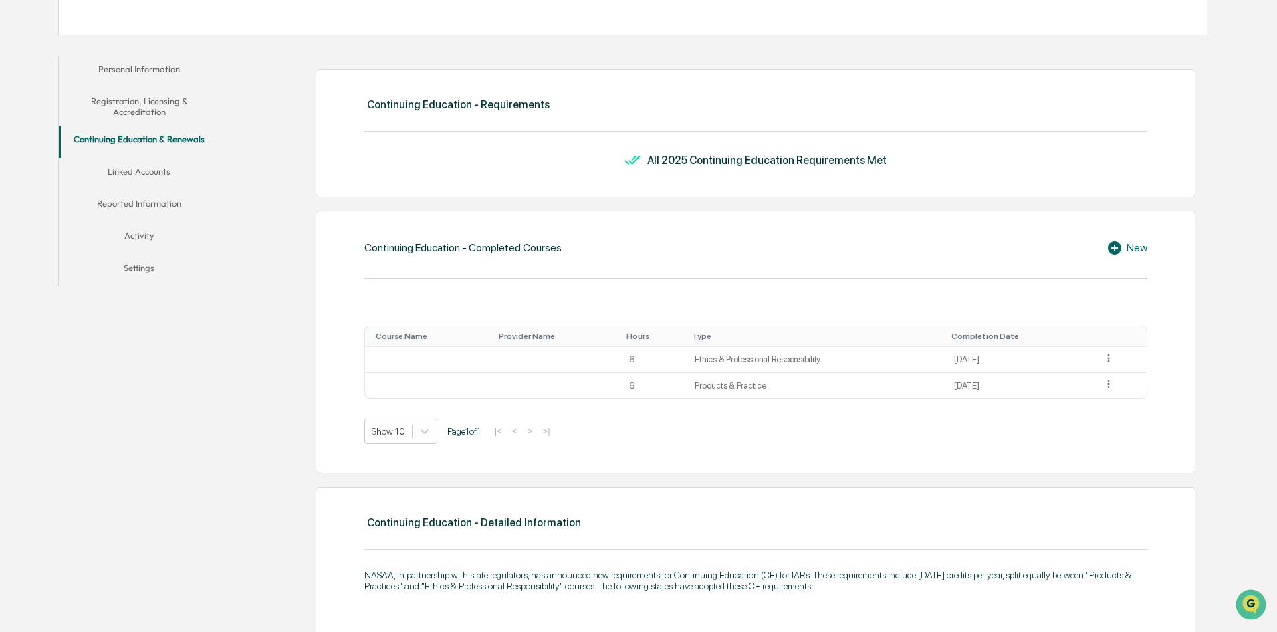
click at [143, 170] on button "Linked Accounts" at bounding box center [139, 174] width 160 height 32
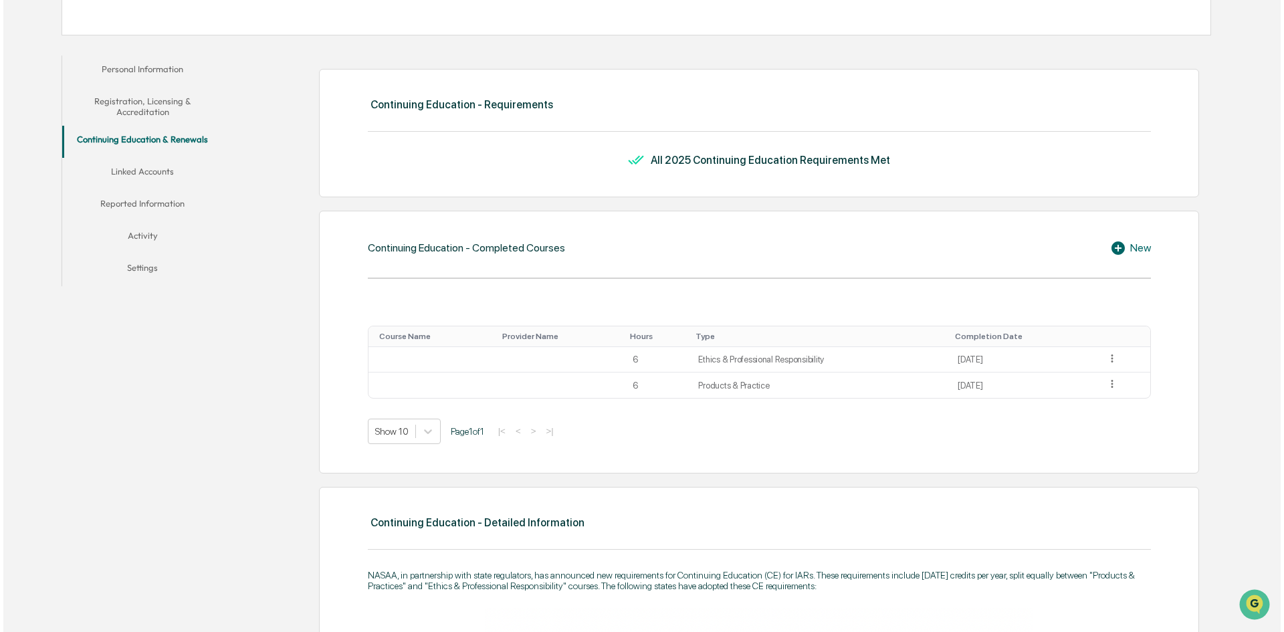
scroll to position [64, 0]
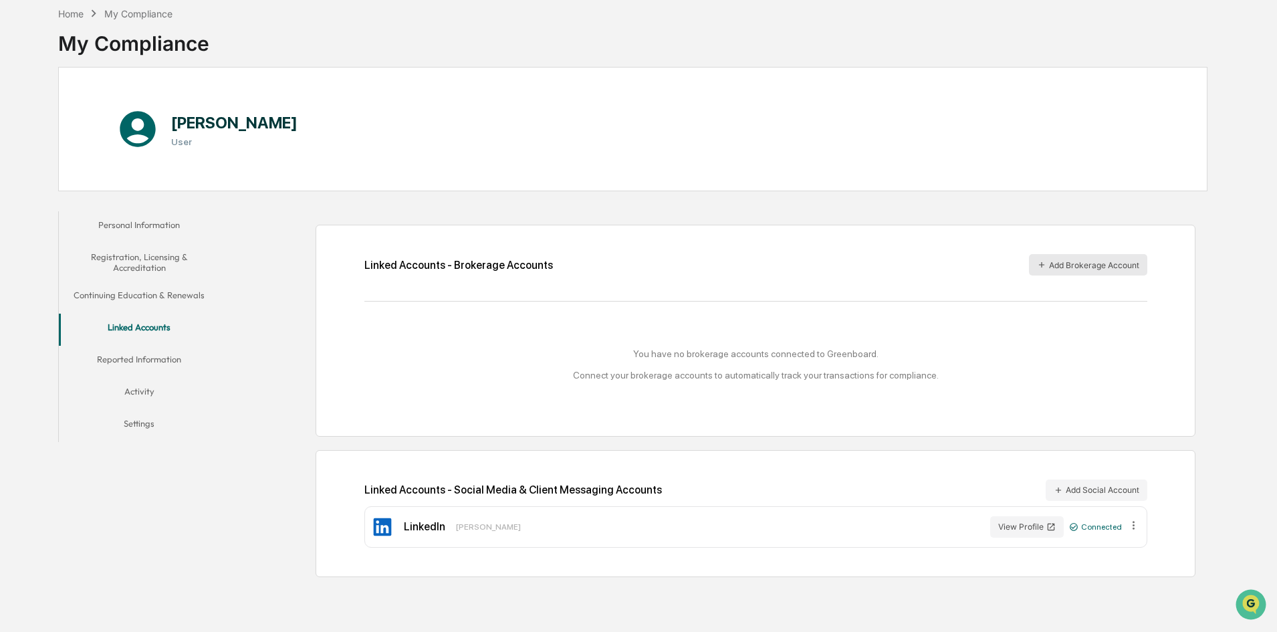
click at [1102, 267] on button "Add Brokerage Account" at bounding box center [1088, 264] width 118 height 21
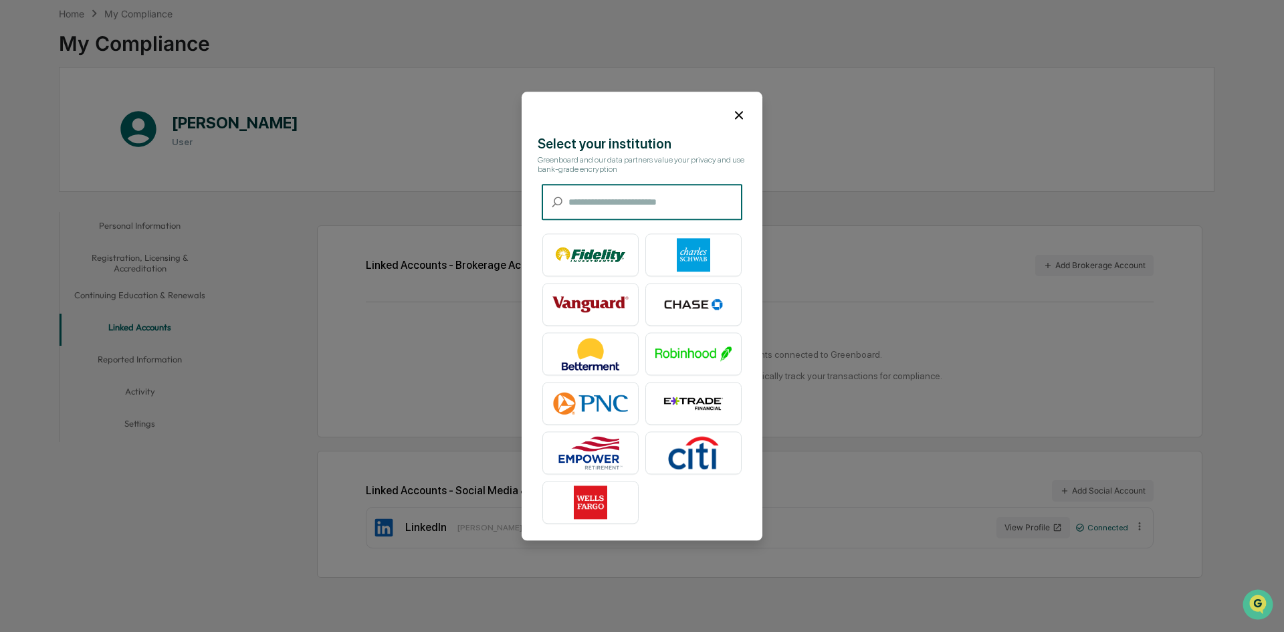
click at [619, 206] on input "text" at bounding box center [655, 202] width 174 height 35
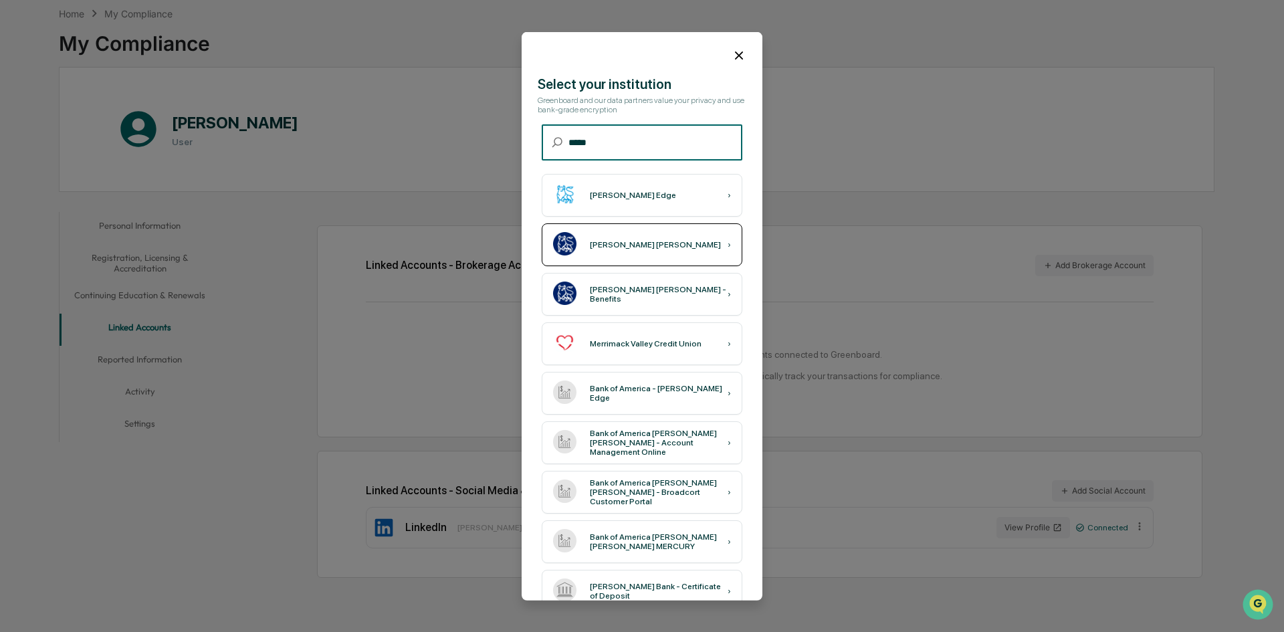
type input "*****"
click at [630, 236] on div "[PERSON_NAME] [PERSON_NAME] ›" at bounding box center [642, 244] width 201 height 43
